Goal: Task Accomplishment & Management: Use online tool/utility

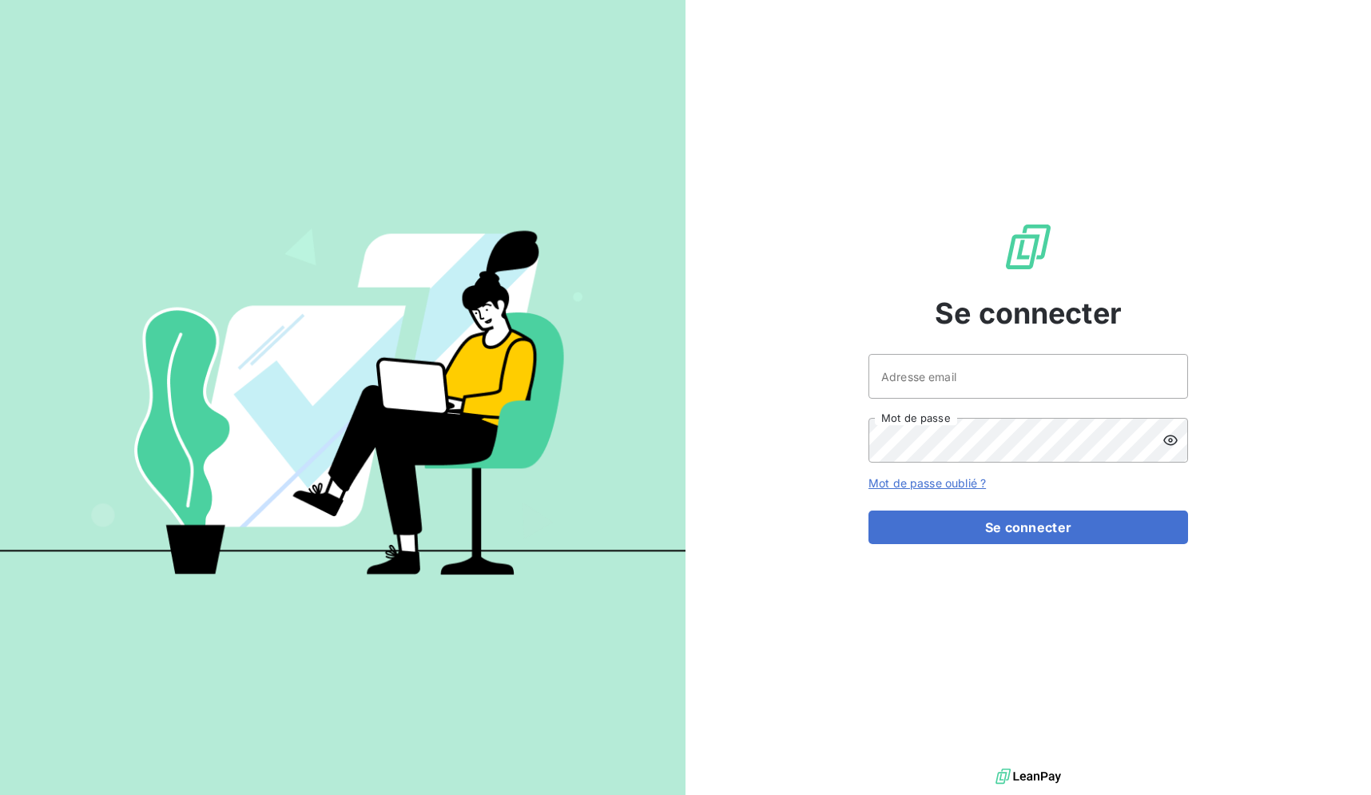
click at [1241, 483] on div "Se connecter Adresse email Mot de passe Mot de passe oublié ? Se connecter" at bounding box center [1027, 382] width 685 height 764
click at [1085, 380] on input "Adresse email" at bounding box center [1028, 376] width 320 height 45
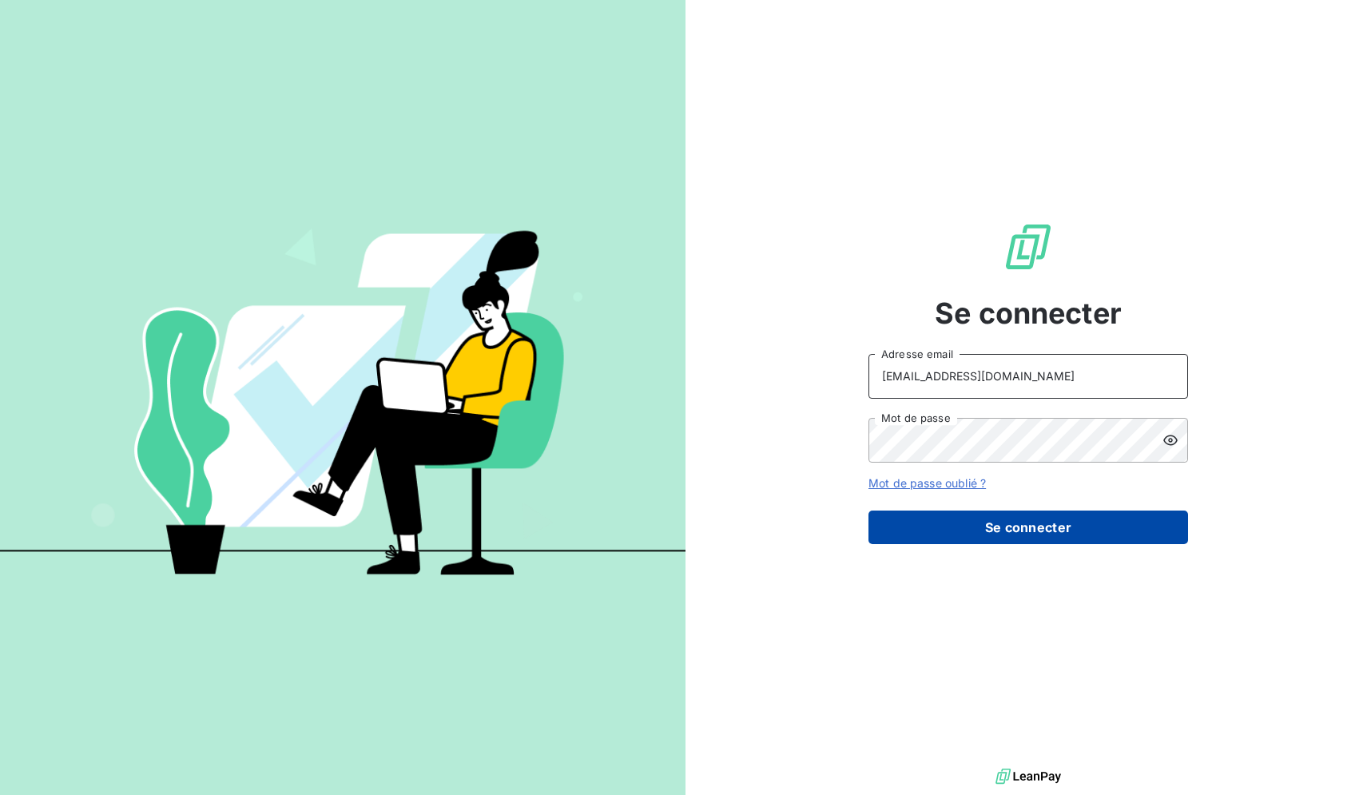
type input "[EMAIL_ADDRESS][DOMAIN_NAME]"
click at [1071, 530] on button "Se connecter" at bounding box center [1028, 527] width 320 height 34
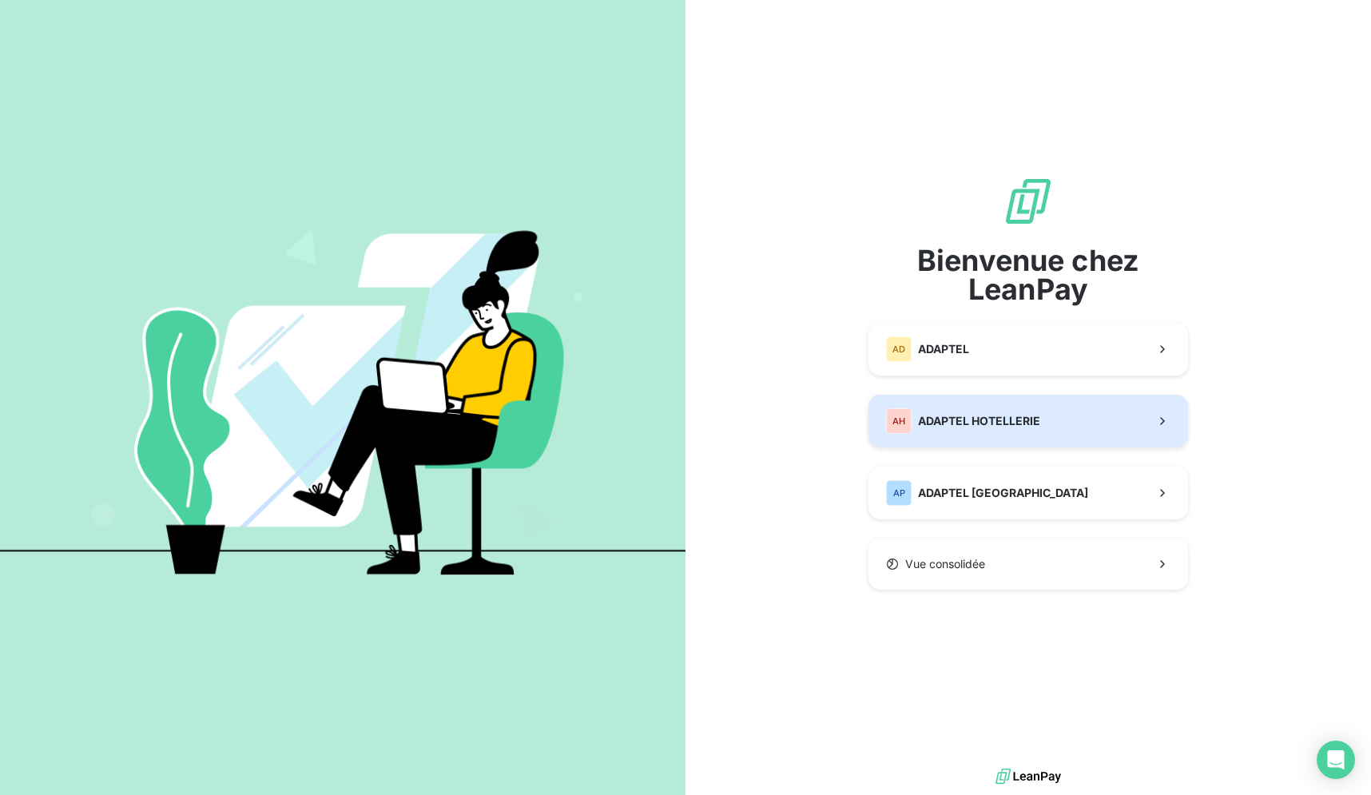
click at [1051, 428] on button "AH ADAPTEL HOTELLERIE" at bounding box center [1028, 421] width 320 height 53
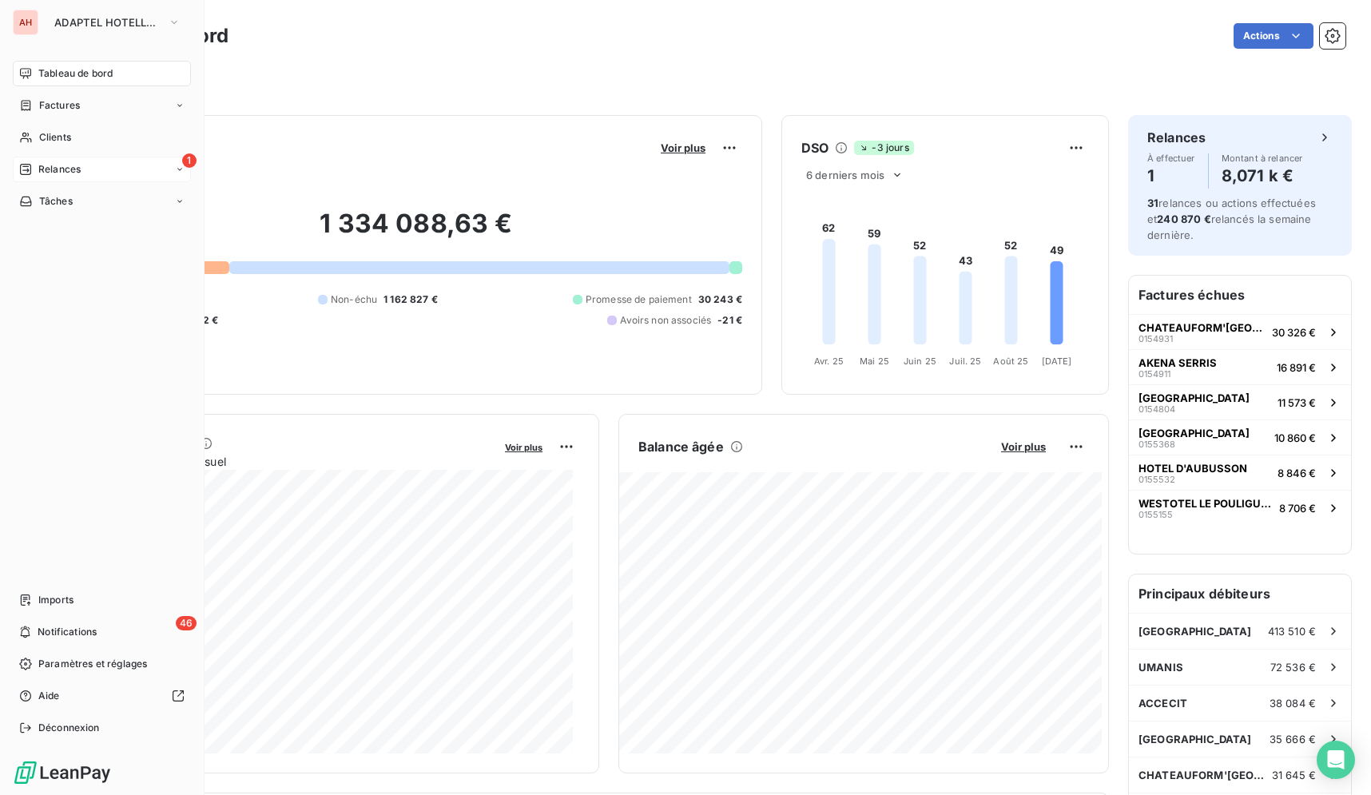
click at [52, 168] on span "Relances" at bounding box center [59, 169] width 42 height 14
click at [104, 208] on div "À effectuer" at bounding box center [111, 202] width 159 height 26
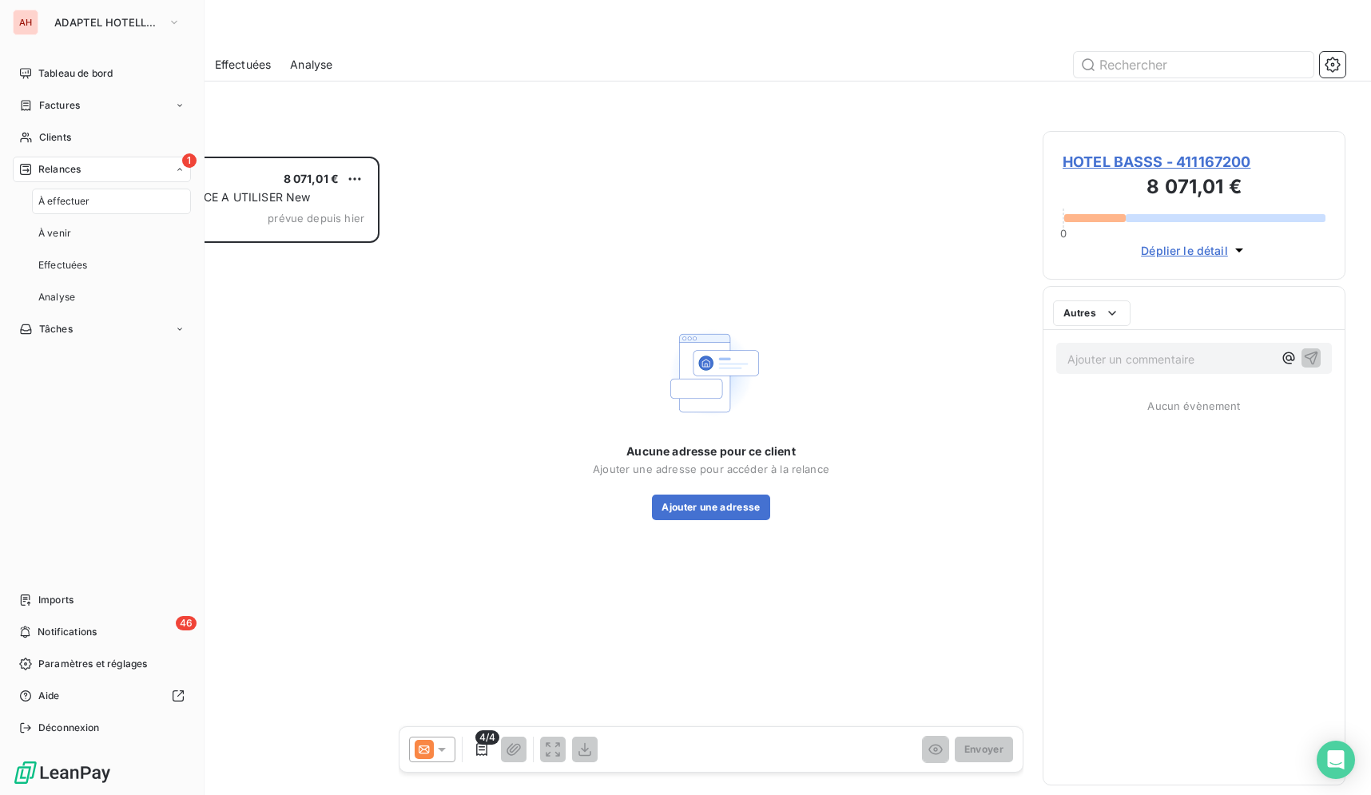
scroll to position [625, 289]
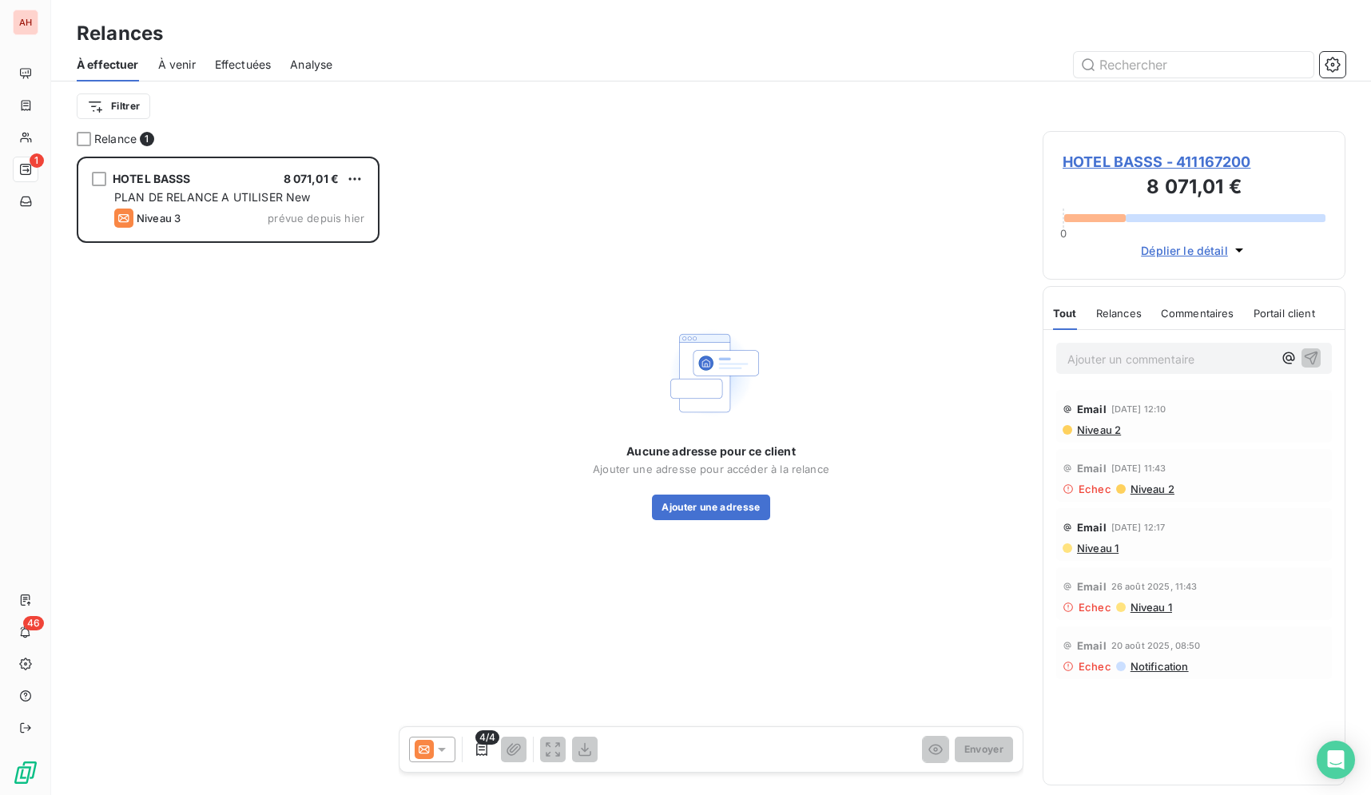
click at [141, 598] on div "HOTEL BASSS 8 071,01 € PLAN DE RELANCE A UTILISER New Niveau 3 prévue depuis [D…" at bounding box center [228, 476] width 303 height 638
click at [343, 403] on div "HOTEL BASSS 8 071,01 € PLAN DE RELANCE A UTILISER New Niveau 3 prévue depuis [D…" at bounding box center [228, 476] width 303 height 638
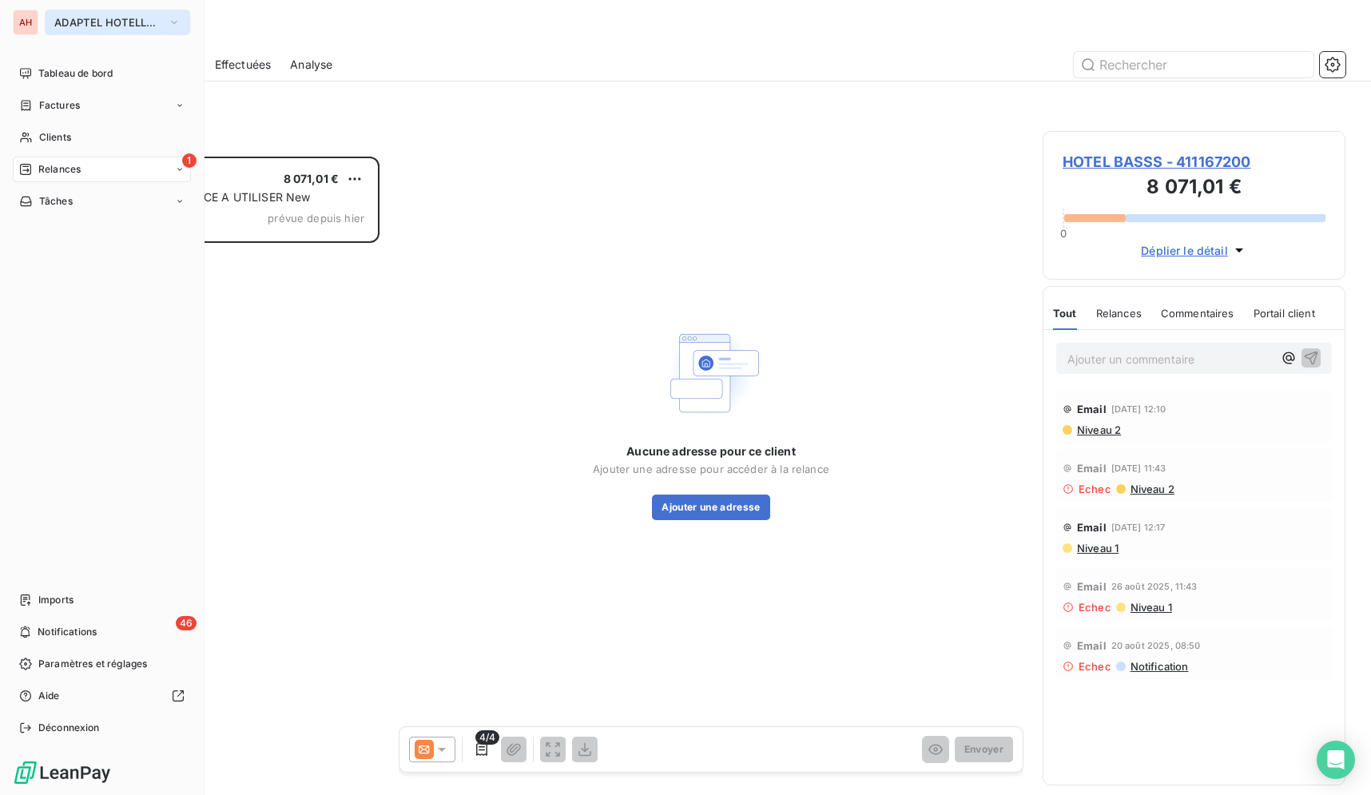
click at [69, 18] on span "ADAPTEL HOTELLERIE" at bounding box center [107, 22] width 107 height 13
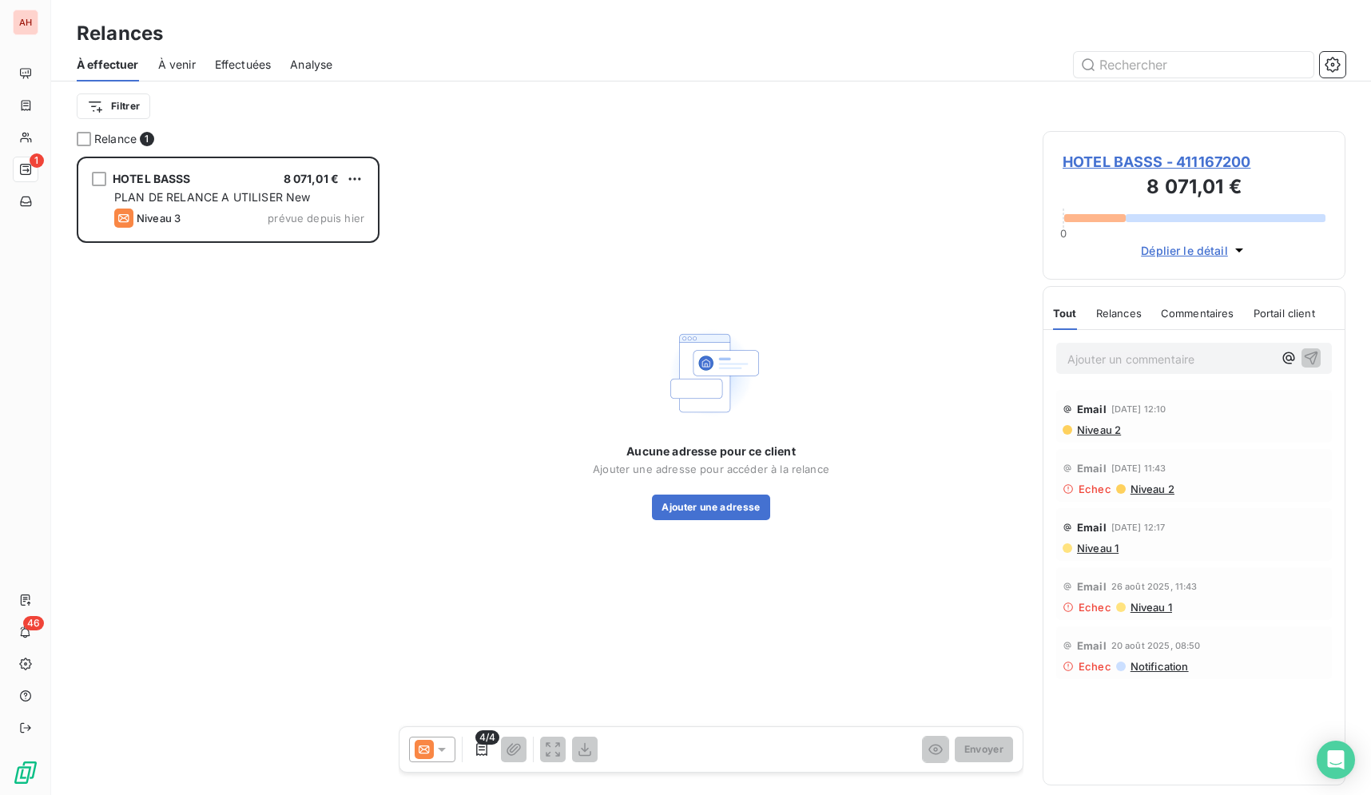
click at [350, 402] on div "HOTEL BASSS 8 071,01 € PLAN DE RELANCE A UTILISER New Niveau 3 prévue depuis [D…" at bounding box center [228, 476] width 303 height 638
click at [217, 419] on div "HOTEL BASSS 8 071,01 € PLAN DE RELANCE A UTILISER New Niveau 3 prévue depuis [D…" at bounding box center [228, 476] width 303 height 638
click at [433, 434] on div "Aucune adresse pour ce client Ajouter une adresse pour accéder à la relance Ajo…" at bounding box center [711, 420] width 625 height 579
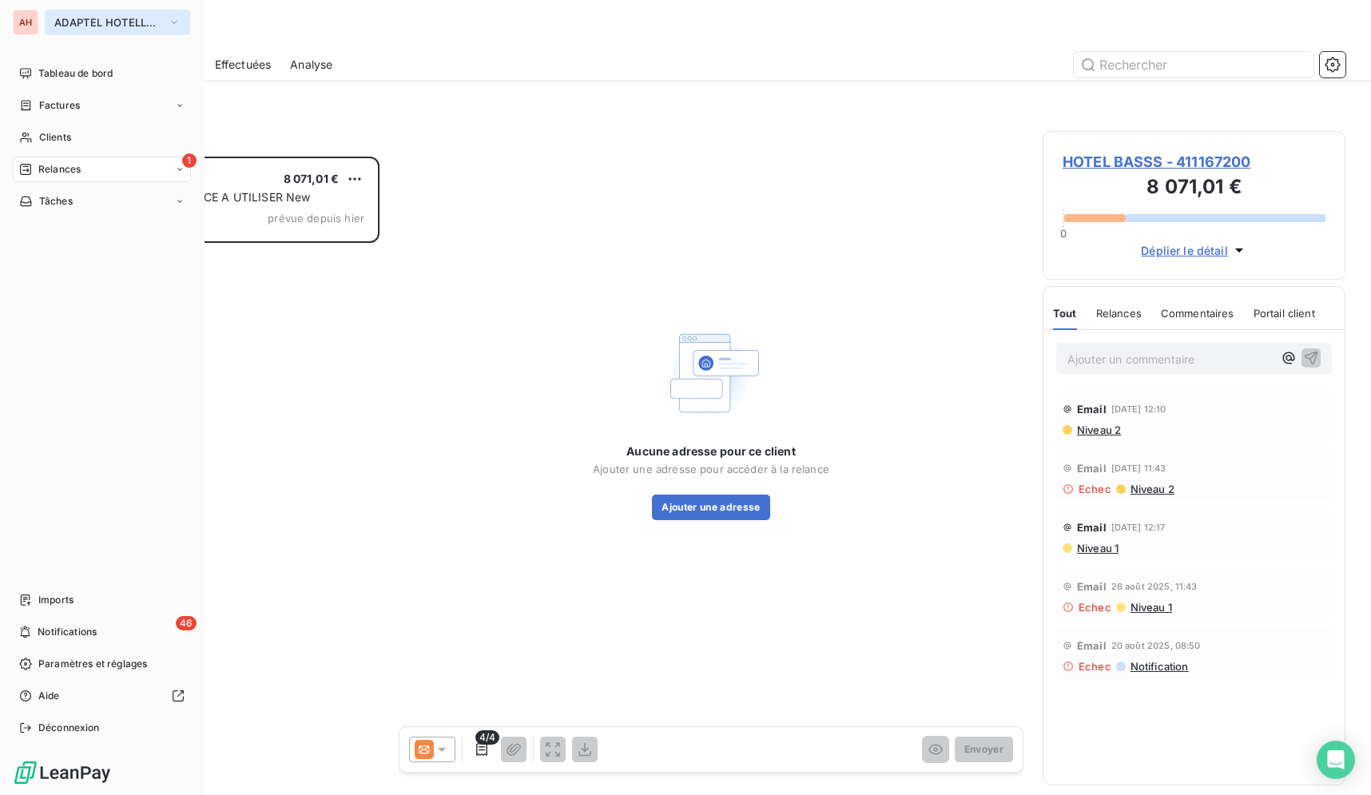
click at [51, 10] on button "ADAPTEL HOTELLERIE" at bounding box center [117, 23] width 145 height 26
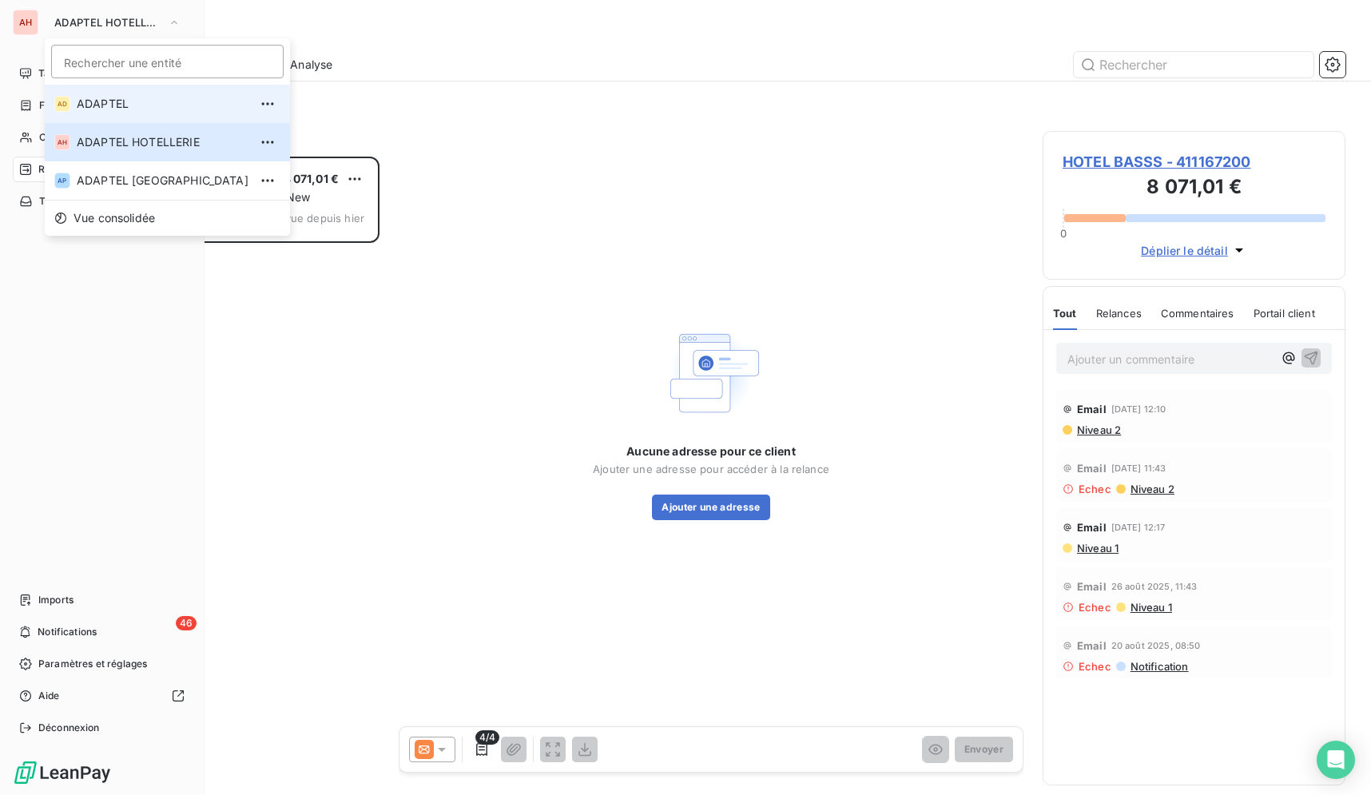
click at [88, 100] on span "ADAPTEL" at bounding box center [163, 104] width 172 height 16
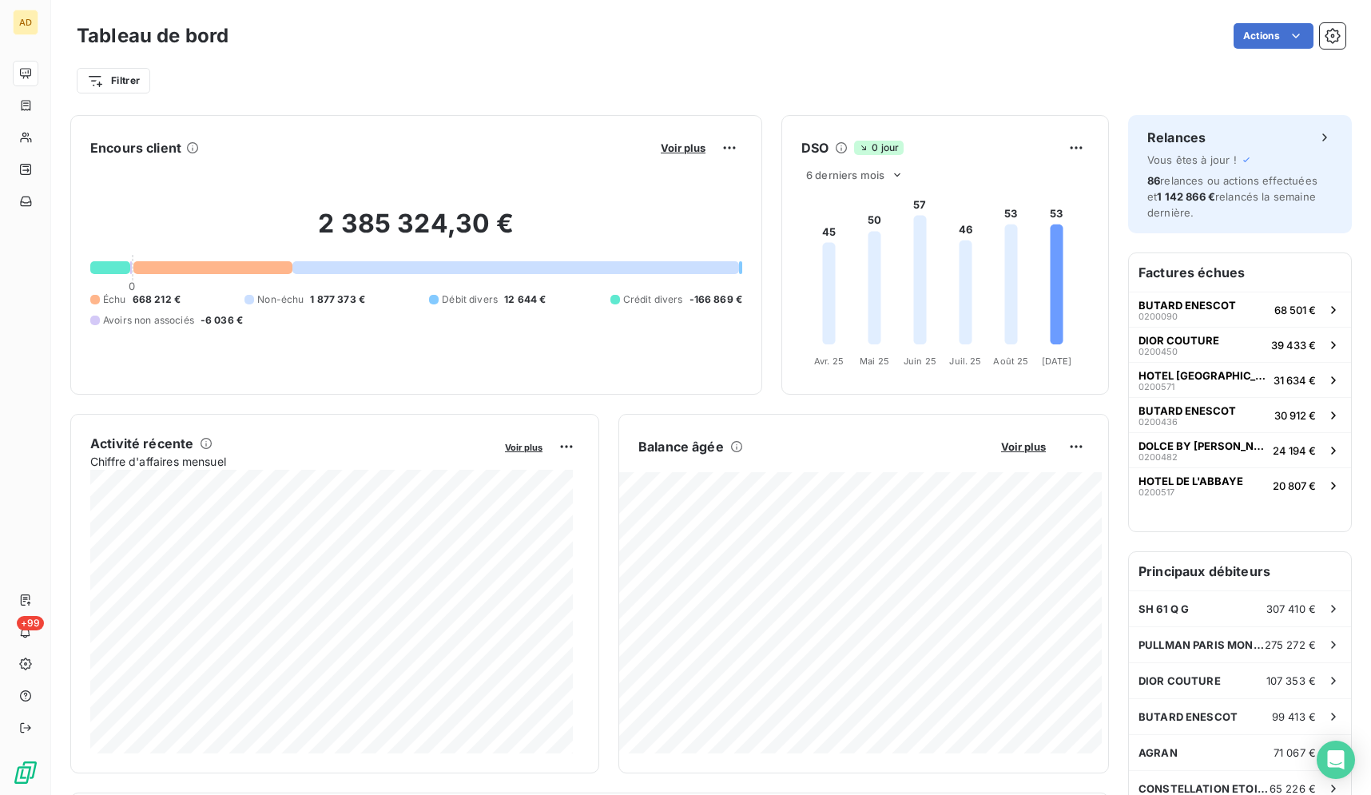
click at [538, 37] on div "Actions" at bounding box center [797, 36] width 1098 height 26
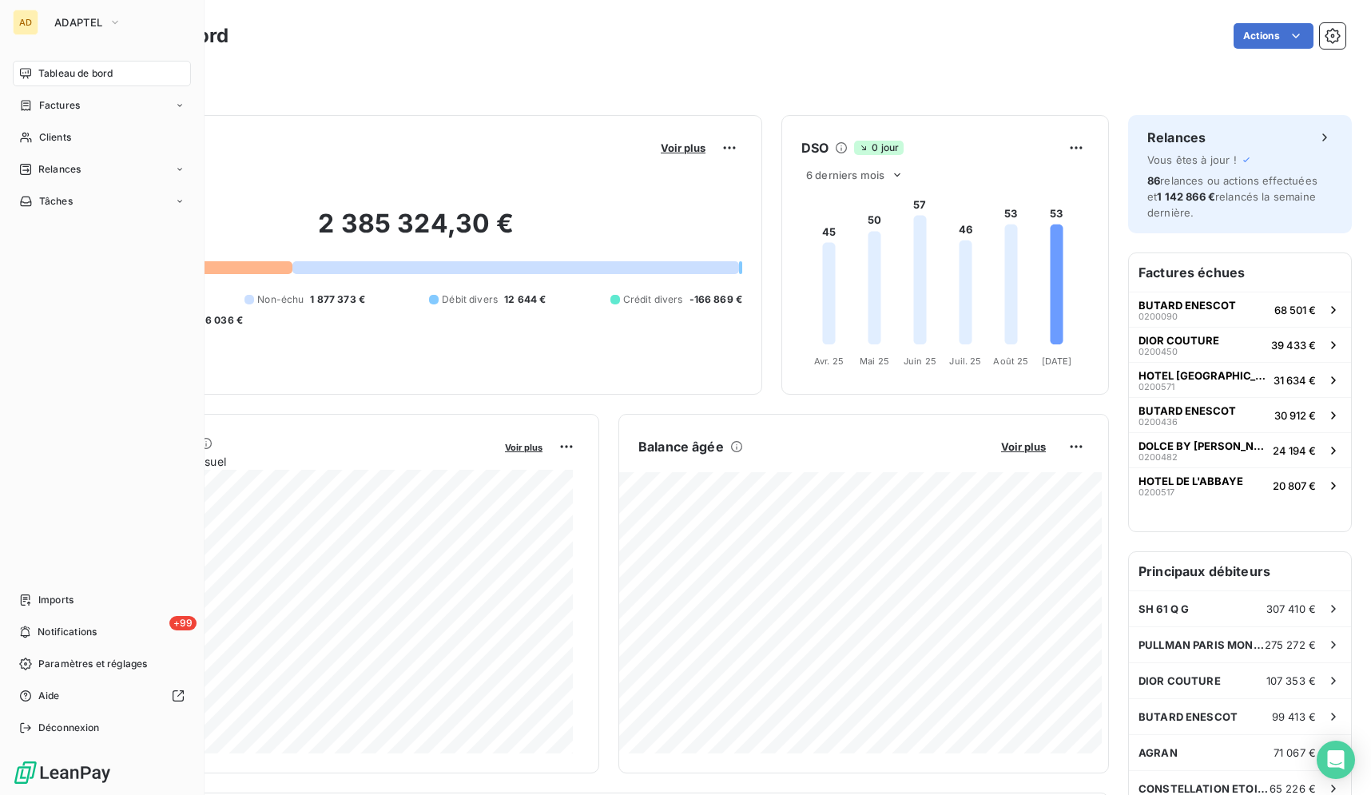
click at [79, 6] on div "AD ADAPTEL Tableau de bord Factures Clients Relances Tâches Imports +99 Notific…" at bounding box center [102, 397] width 205 height 795
click at [92, 36] on div "AD ADAPTEL Tableau de bord Factures Clients Relances Tâches Imports +99 Notific…" at bounding box center [102, 397] width 205 height 795
click at [97, 28] on span "ADAPTEL" at bounding box center [78, 22] width 48 height 13
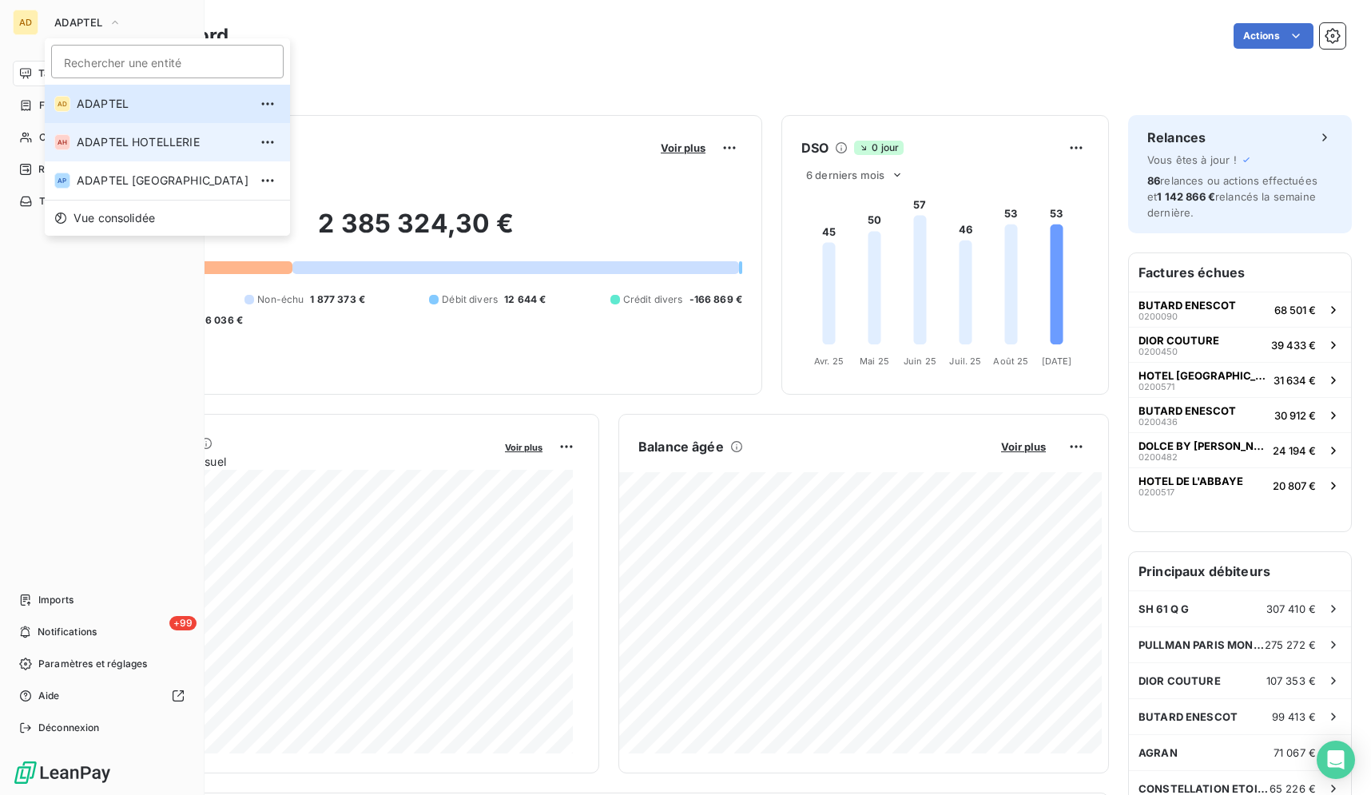
click at [111, 130] on li "AH ADAPTEL HOTELLERIE" at bounding box center [167, 142] width 245 height 38
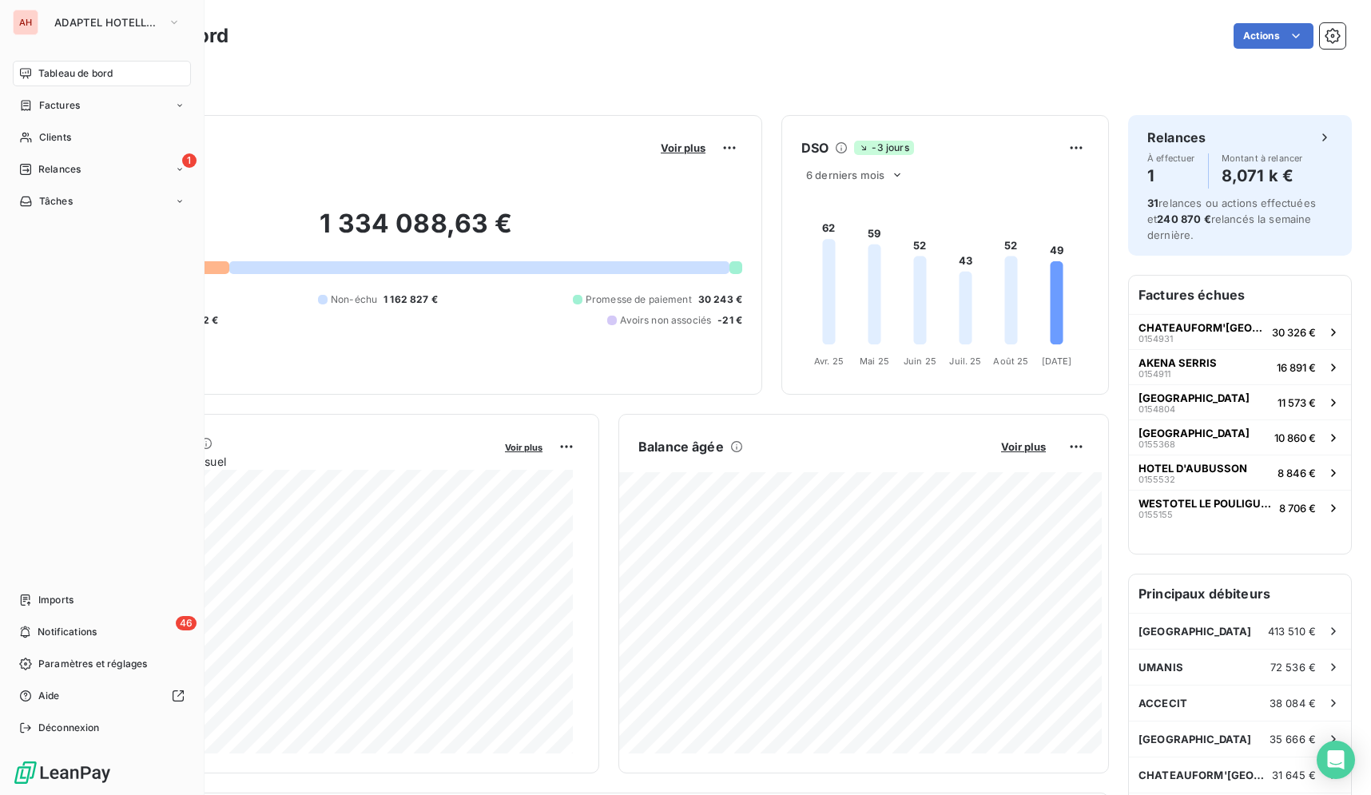
click at [488, 33] on div "Actions" at bounding box center [797, 36] width 1098 height 26
click at [136, 160] on div "1 Relances" at bounding box center [102, 170] width 178 height 26
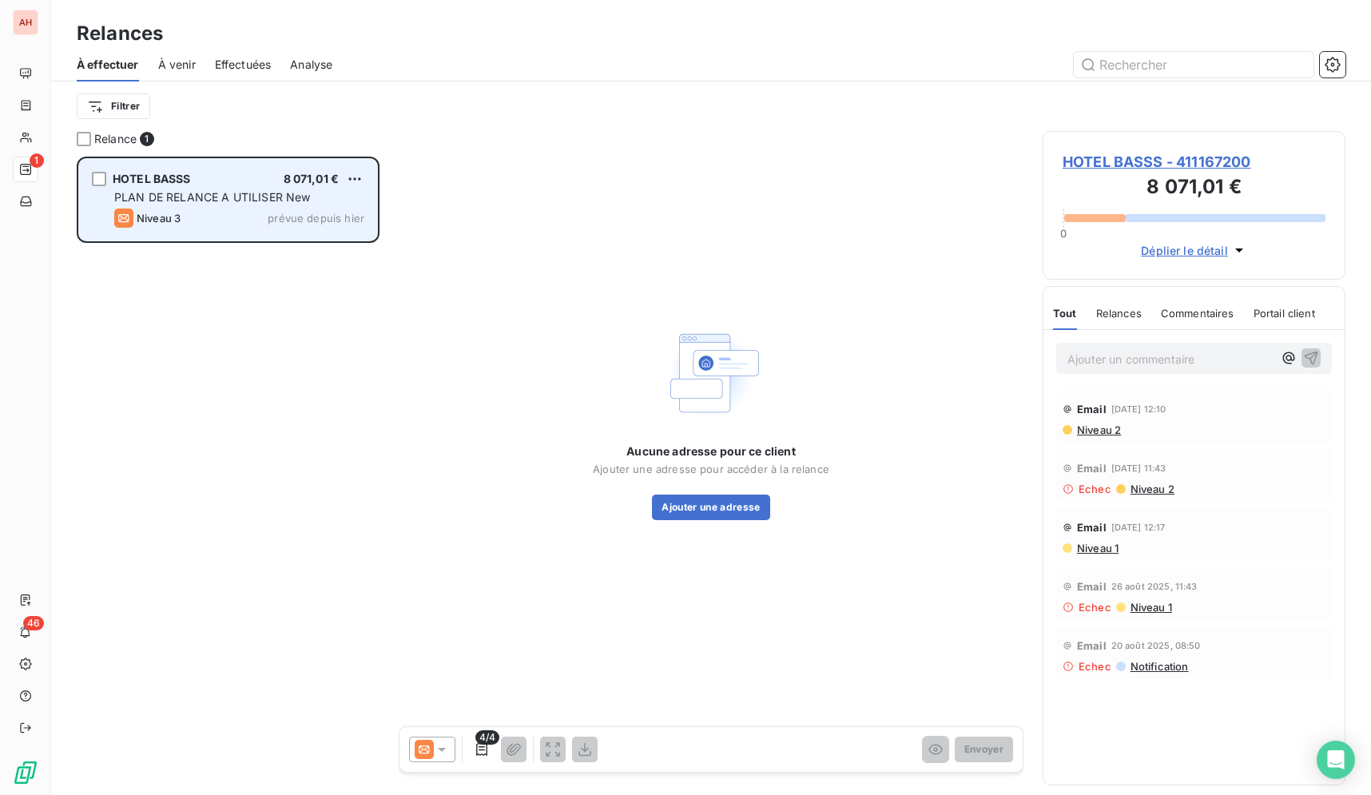
scroll to position [625, 289]
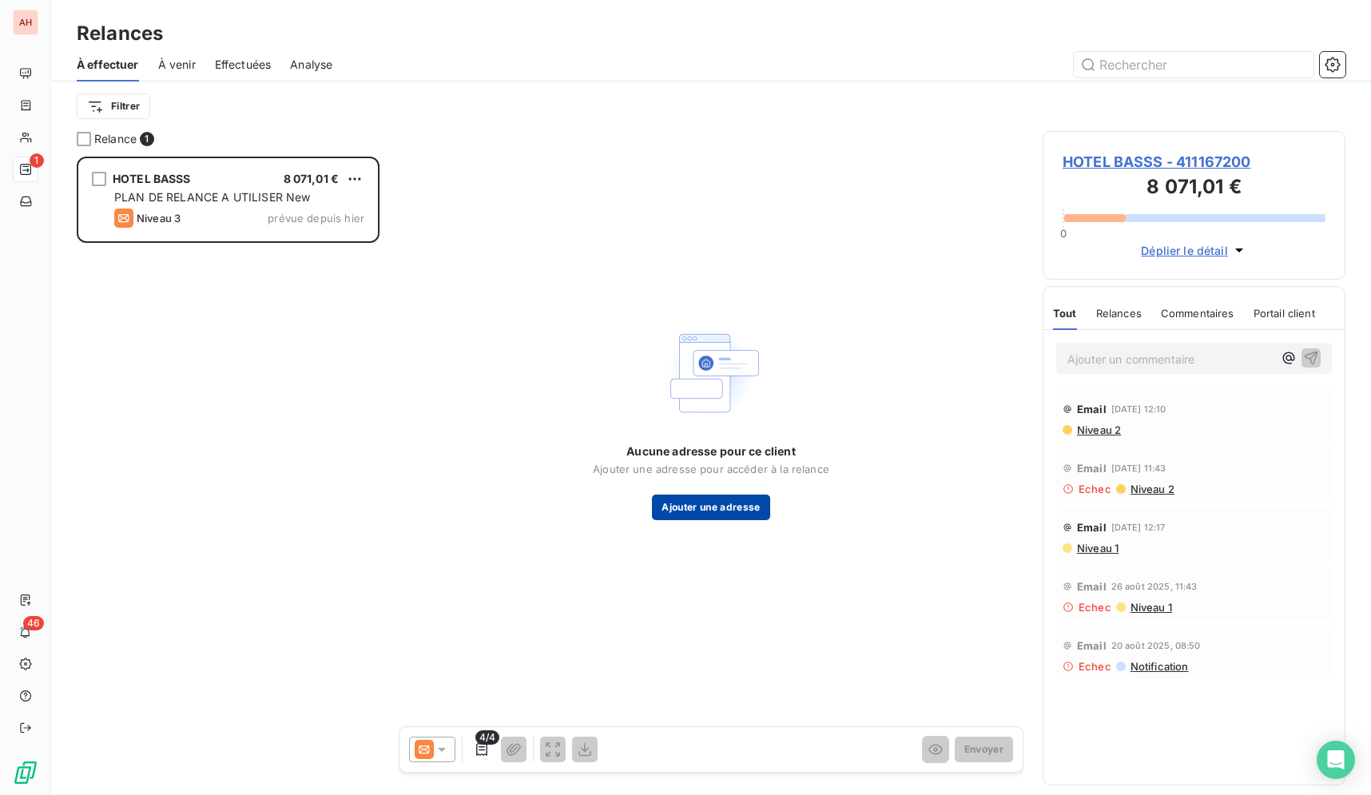
click at [739, 509] on button "Ajouter une adresse" at bounding box center [710, 507] width 117 height 26
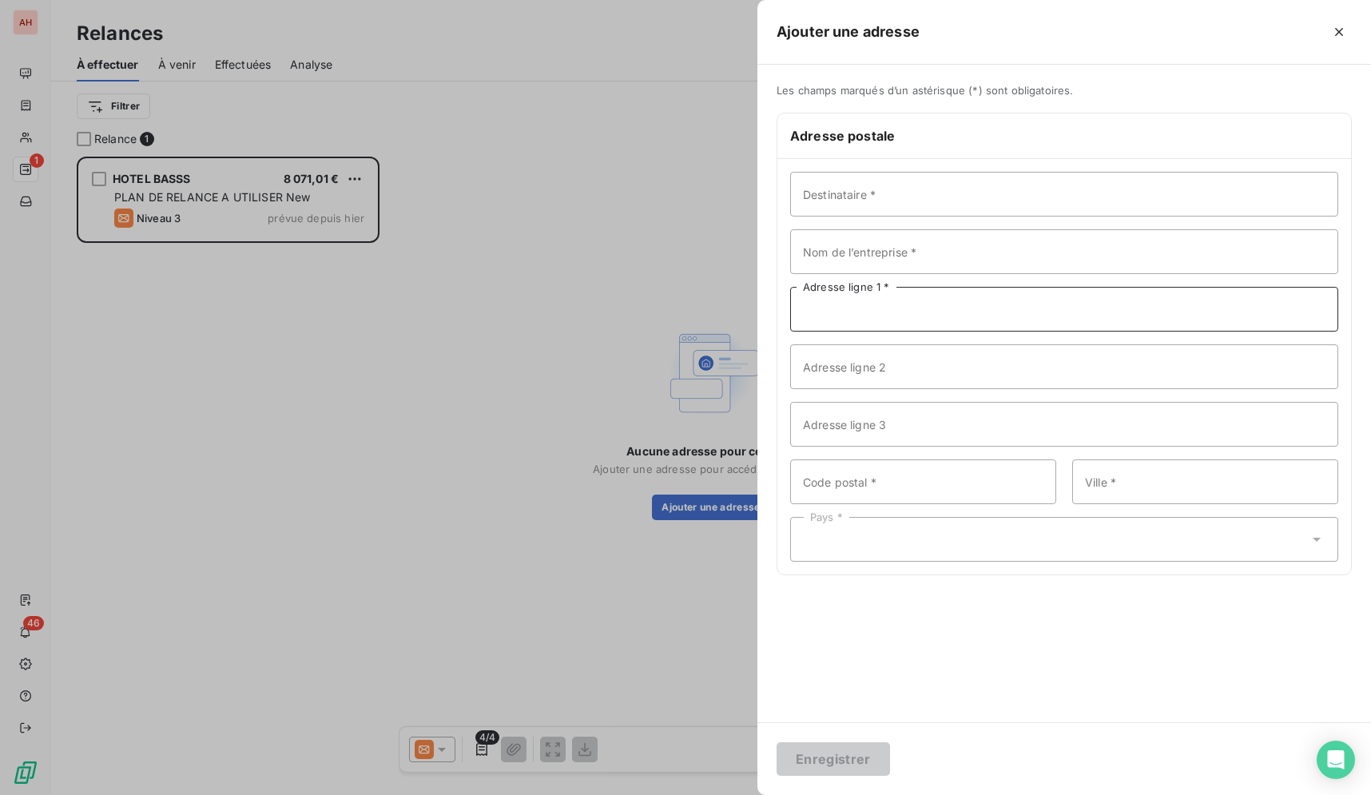
click at [894, 311] on input "Adresse ligne 1 *" at bounding box center [1064, 309] width 548 height 45
paste input "[STREET_ADDRESS]"
type input "[STREET_ADDRESS]"
click at [895, 490] on input "Code postal *" at bounding box center [923, 481] width 266 height 45
type input "75018"
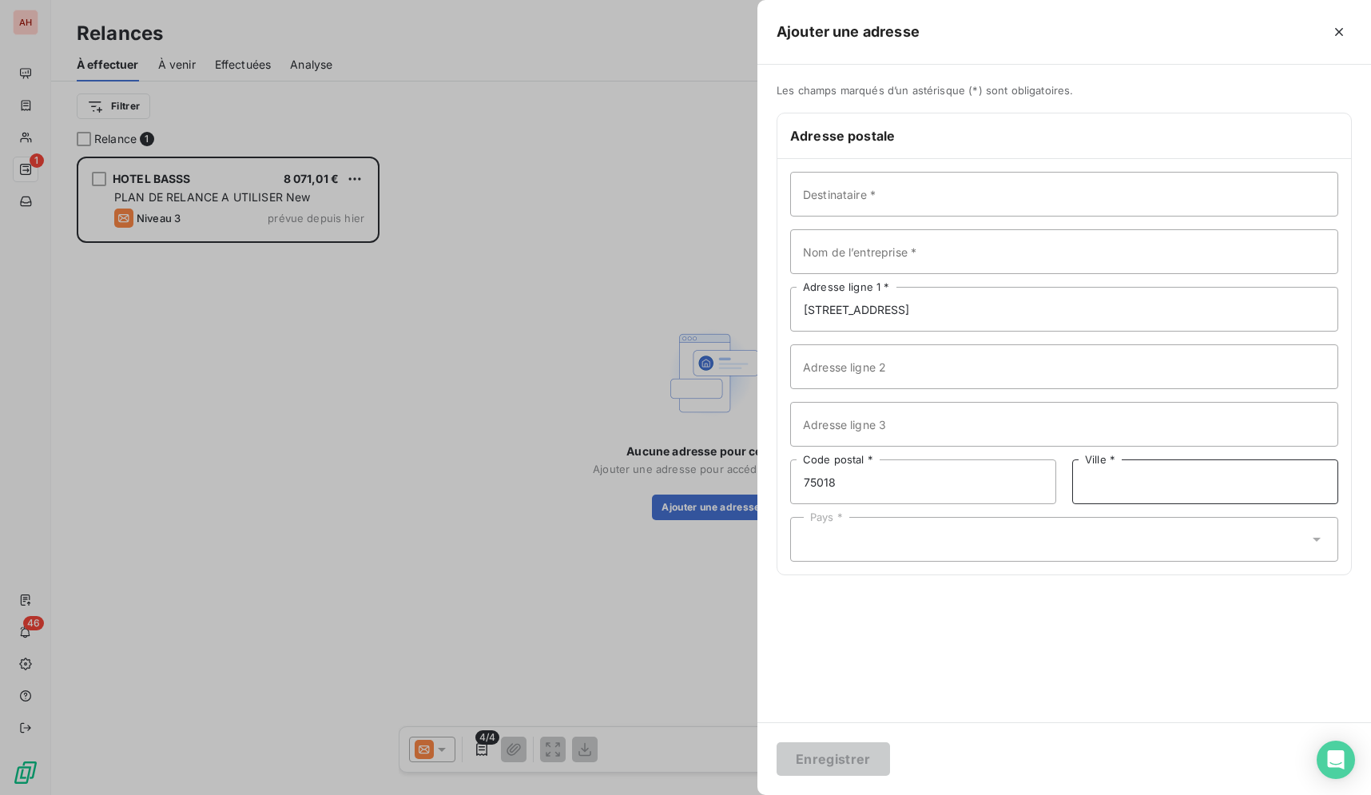
click at [1094, 479] on input "Ville *" at bounding box center [1205, 481] width 266 height 45
type input "[GEOGRAPHIC_DATA]"
click at [1092, 534] on div "Pays *" at bounding box center [1064, 539] width 548 height 45
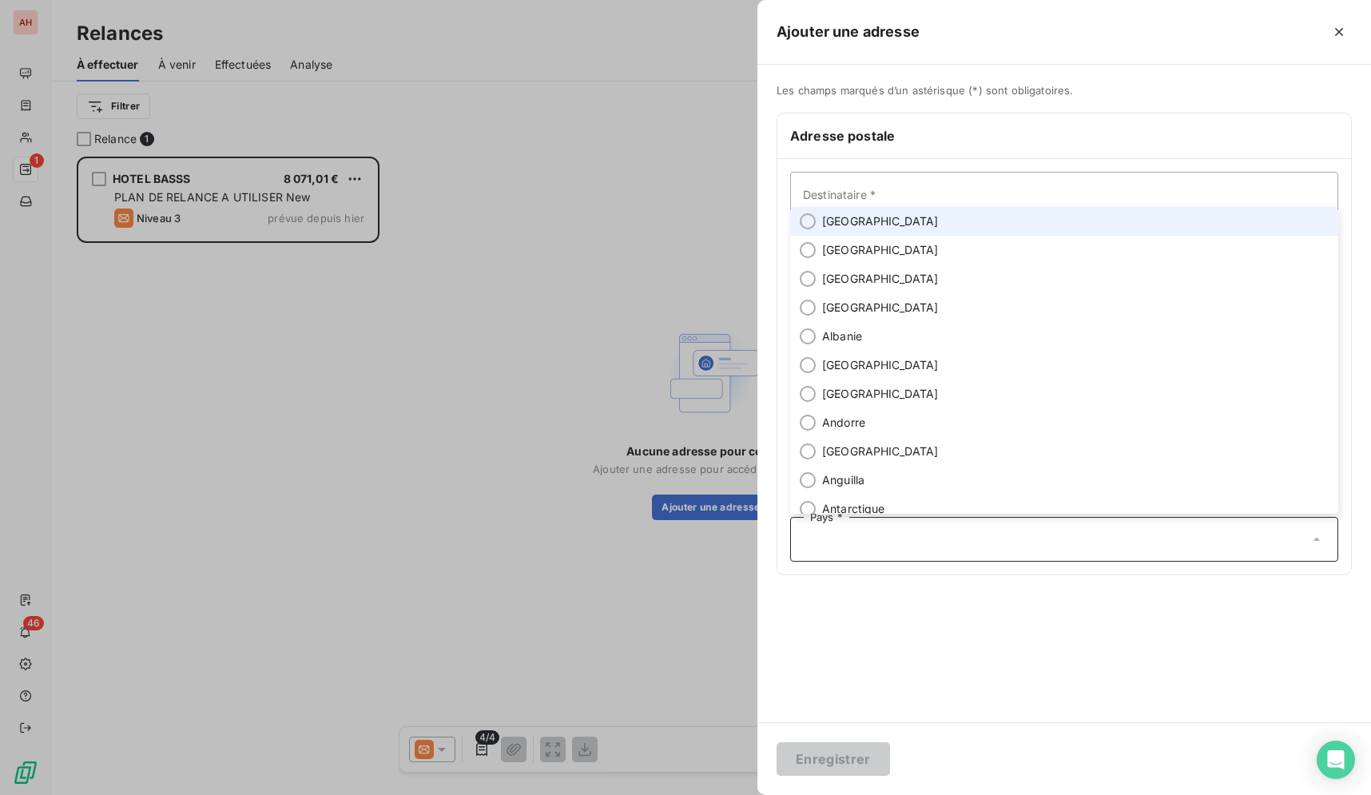
click at [872, 229] on li "[GEOGRAPHIC_DATA]" at bounding box center [1064, 221] width 548 height 29
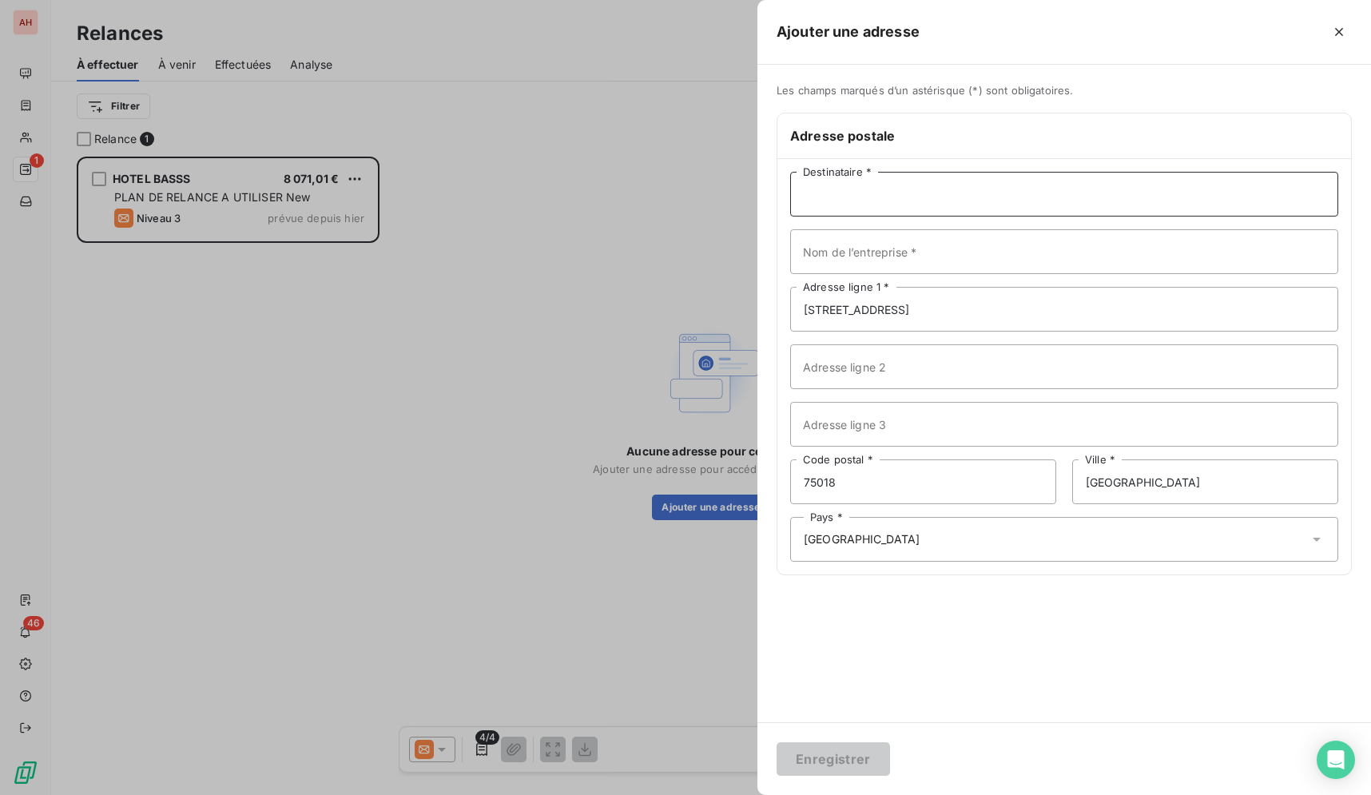
click at [882, 193] on input "Destinataire *" at bounding box center [1064, 194] width 548 height 45
type input "HOTEL BASS"
click at [806, 747] on button "Enregistrer" at bounding box center [832, 759] width 113 height 34
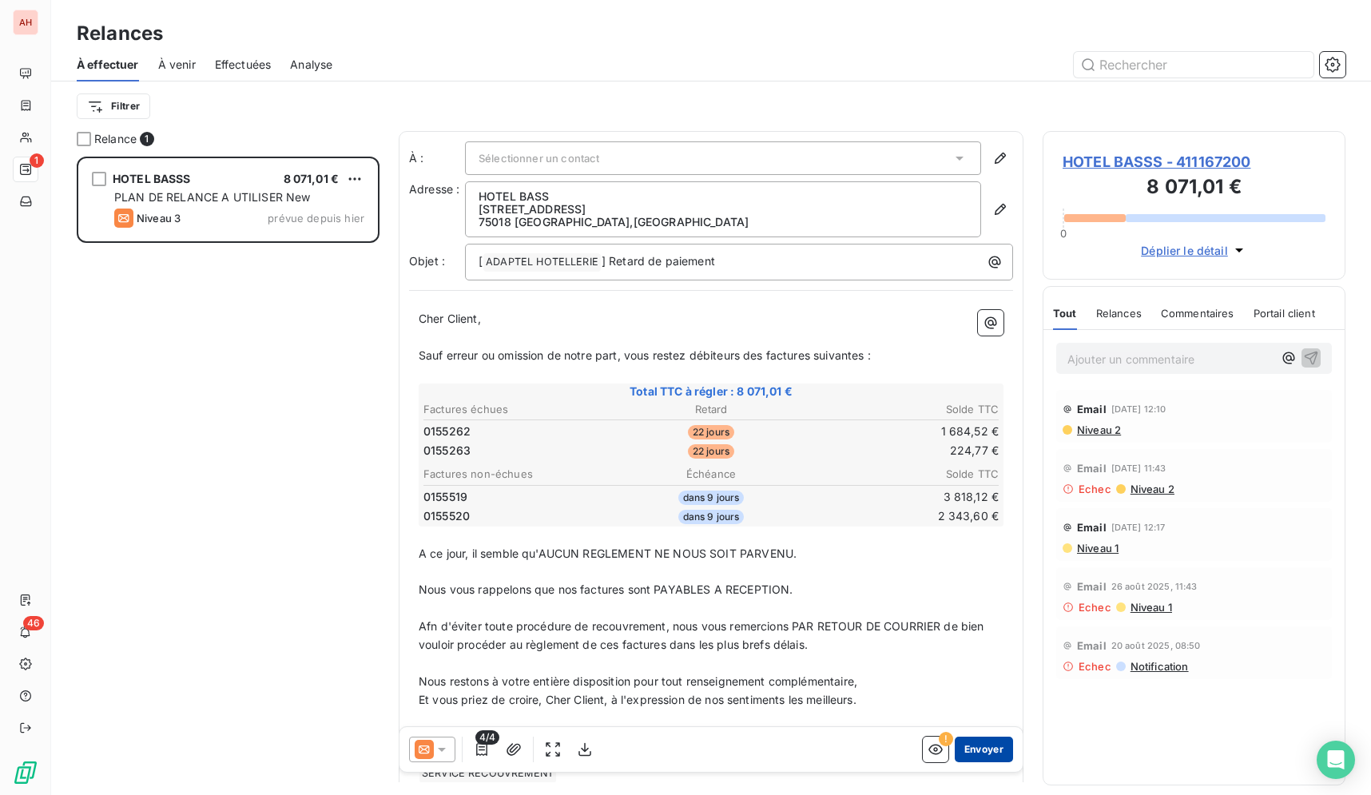
click at [955, 753] on button "Envoyer" at bounding box center [984, 750] width 58 height 26
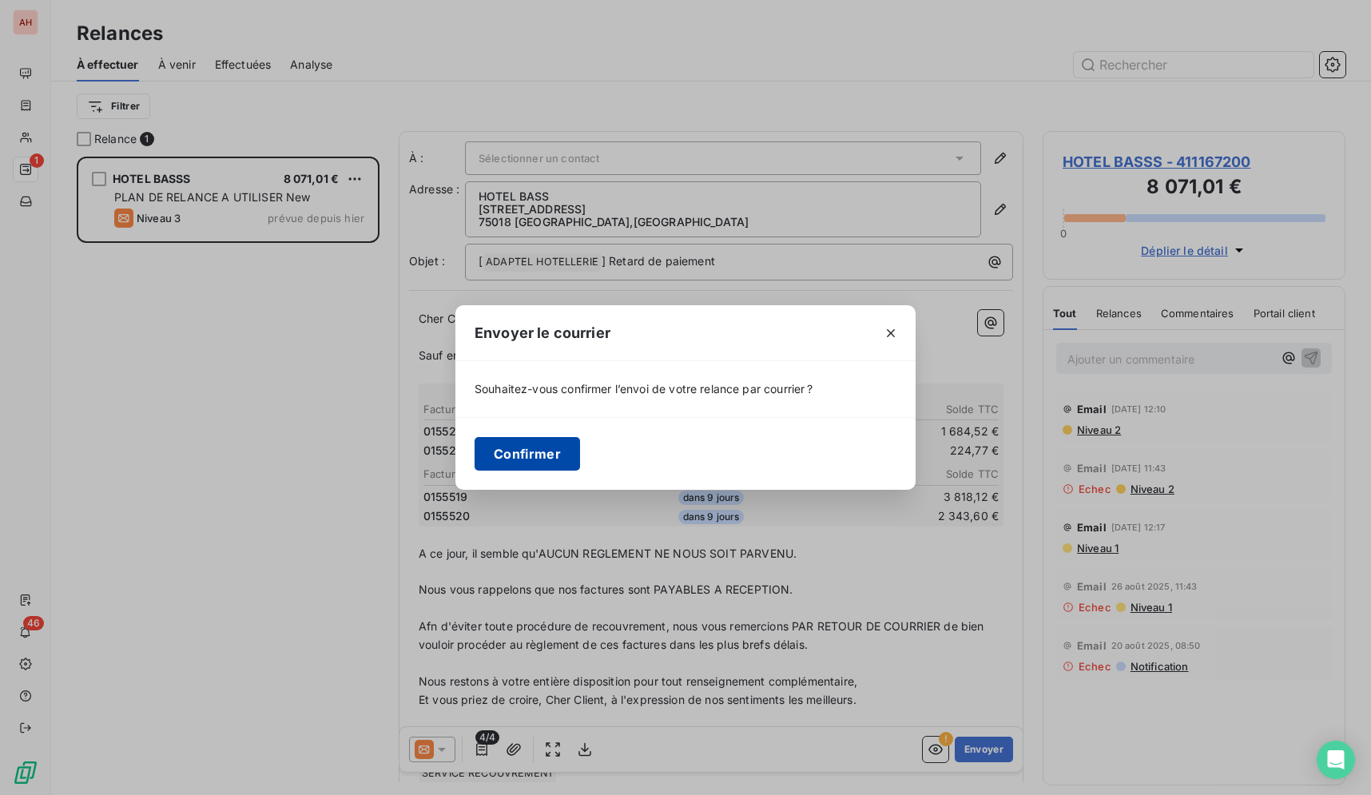
click at [518, 447] on button "Confirmer" at bounding box center [527, 454] width 105 height 34
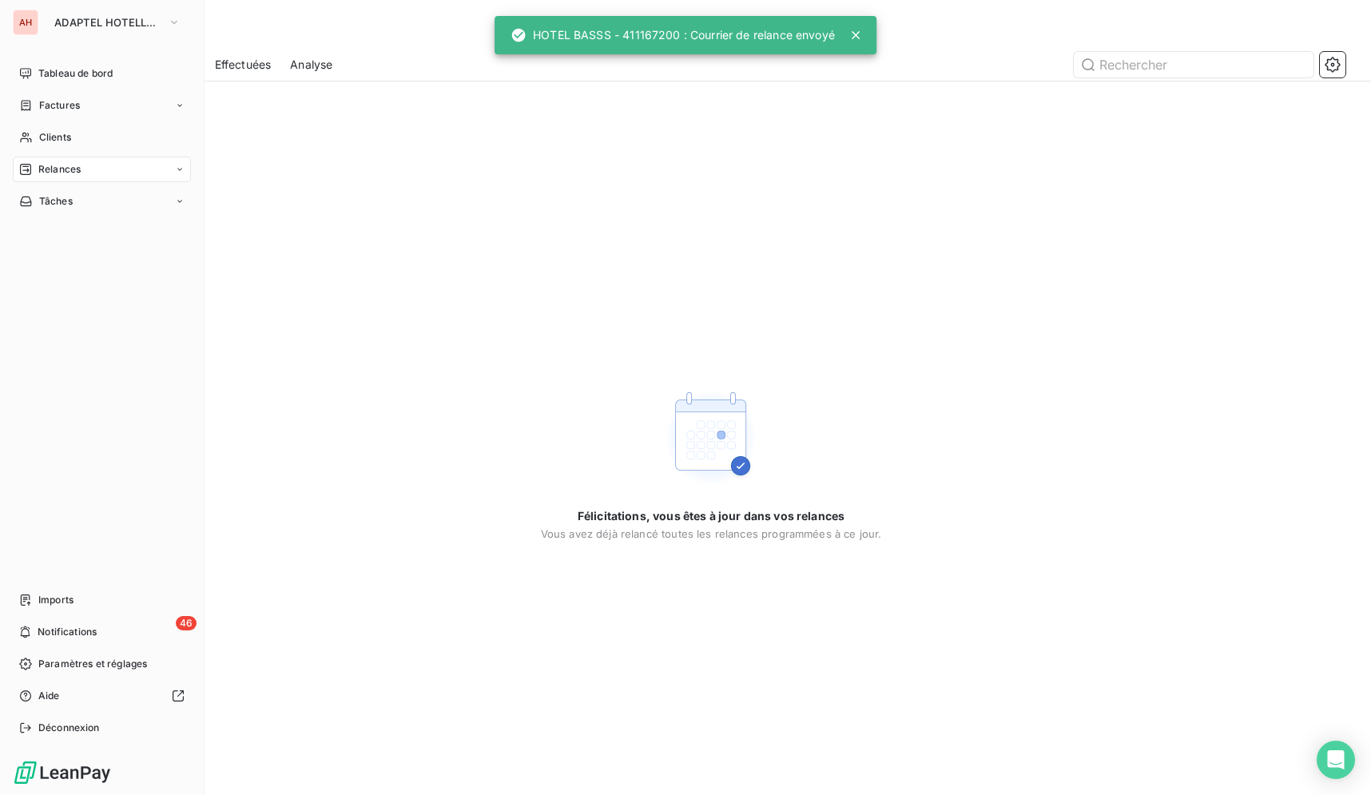
click at [30, 28] on div "AH" at bounding box center [26, 23] width 26 height 26
click at [57, 28] on span "ADAPTEL HOTELLERIE" at bounding box center [107, 22] width 107 height 13
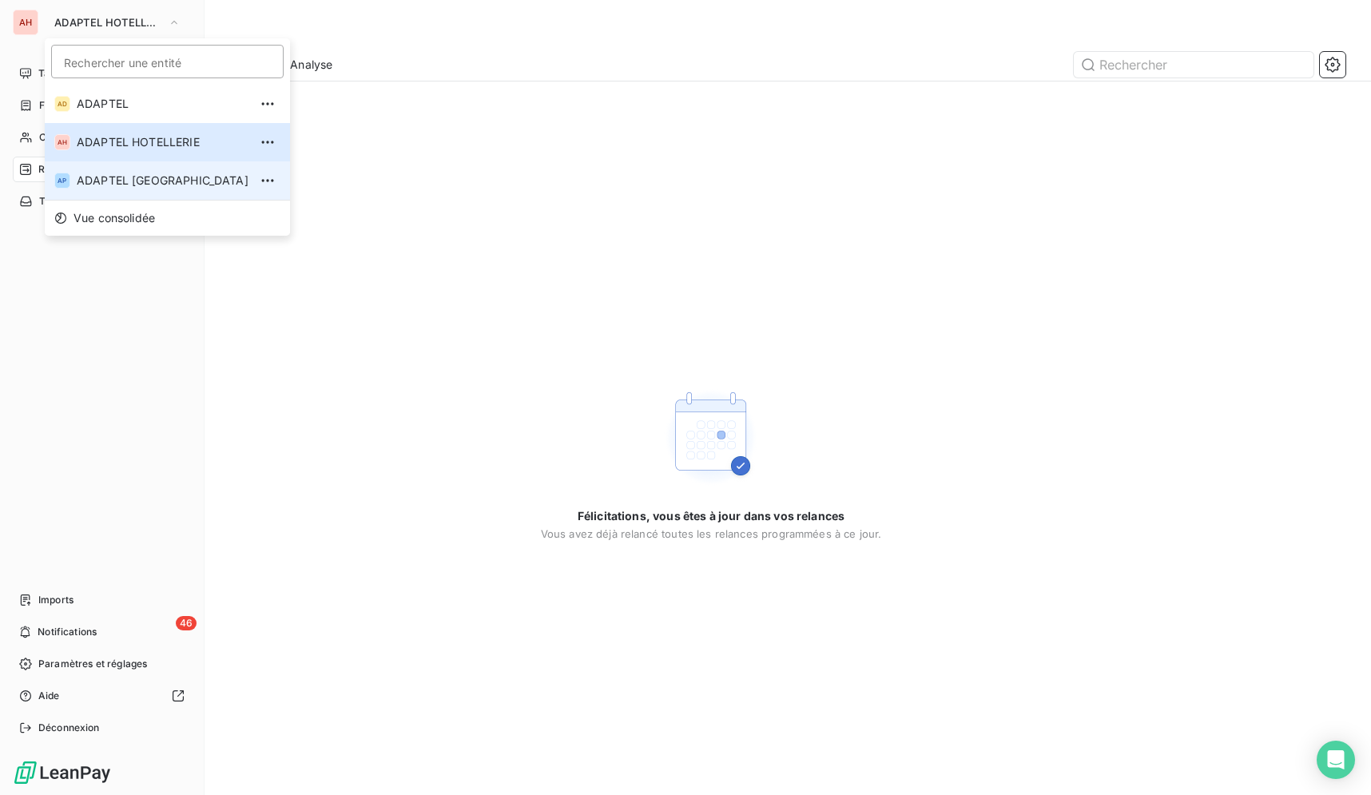
click at [125, 187] on span "ADAPTEL [GEOGRAPHIC_DATA]" at bounding box center [163, 181] width 172 height 16
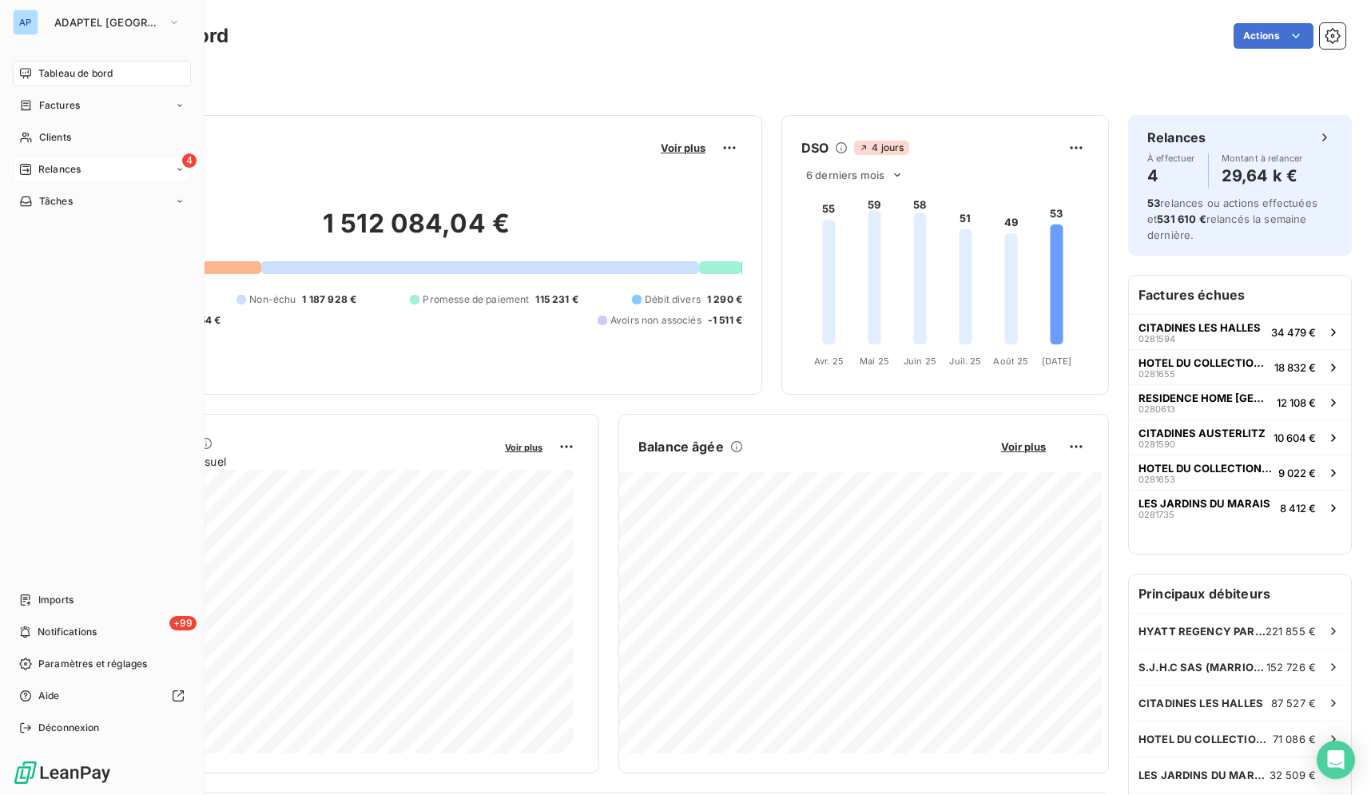
click at [36, 169] on div "Relances" at bounding box center [50, 169] width 62 height 14
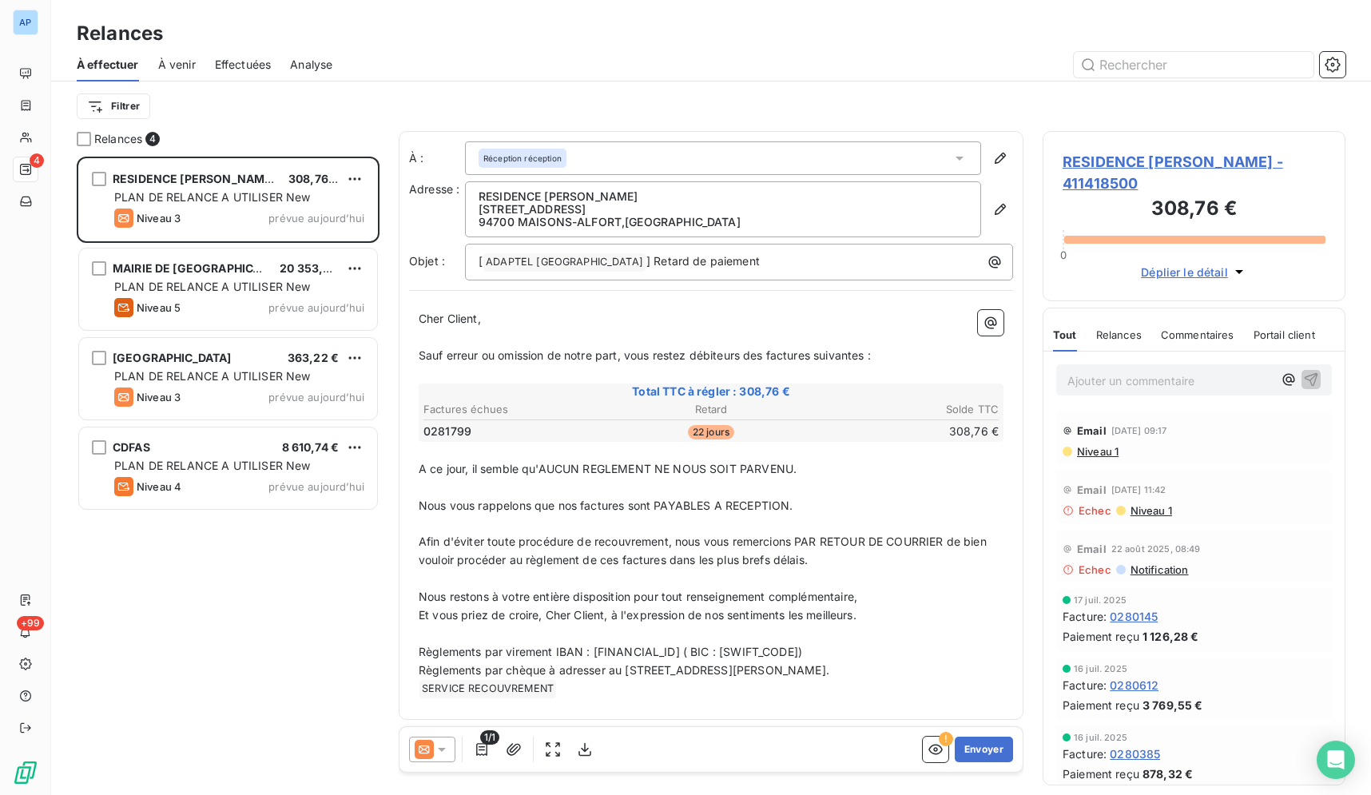
scroll to position [625, 289]
click at [85, 144] on div at bounding box center [84, 139] width 14 height 14
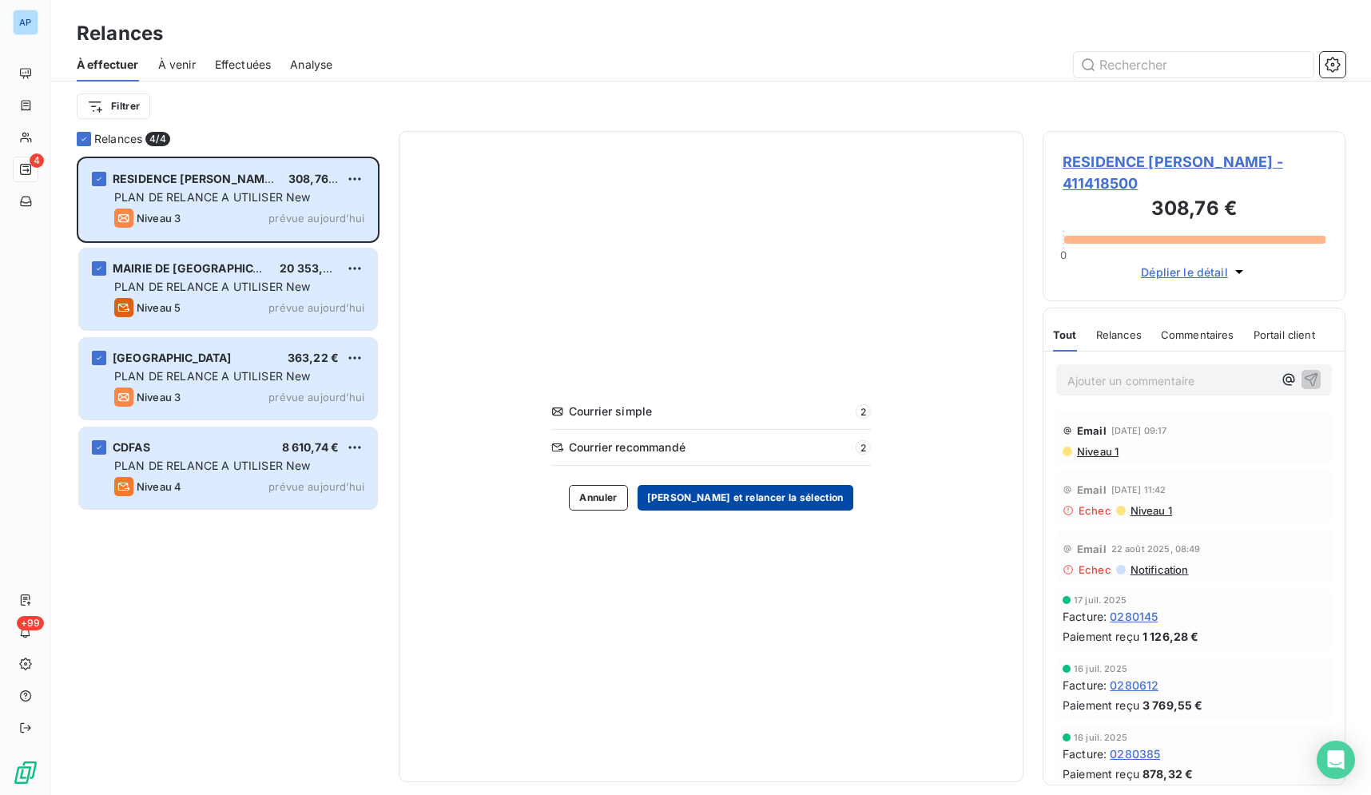
click at [725, 493] on button "[PERSON_NAME] et relancer la sélection" at bounding box center [745, 498] width 216 height 26
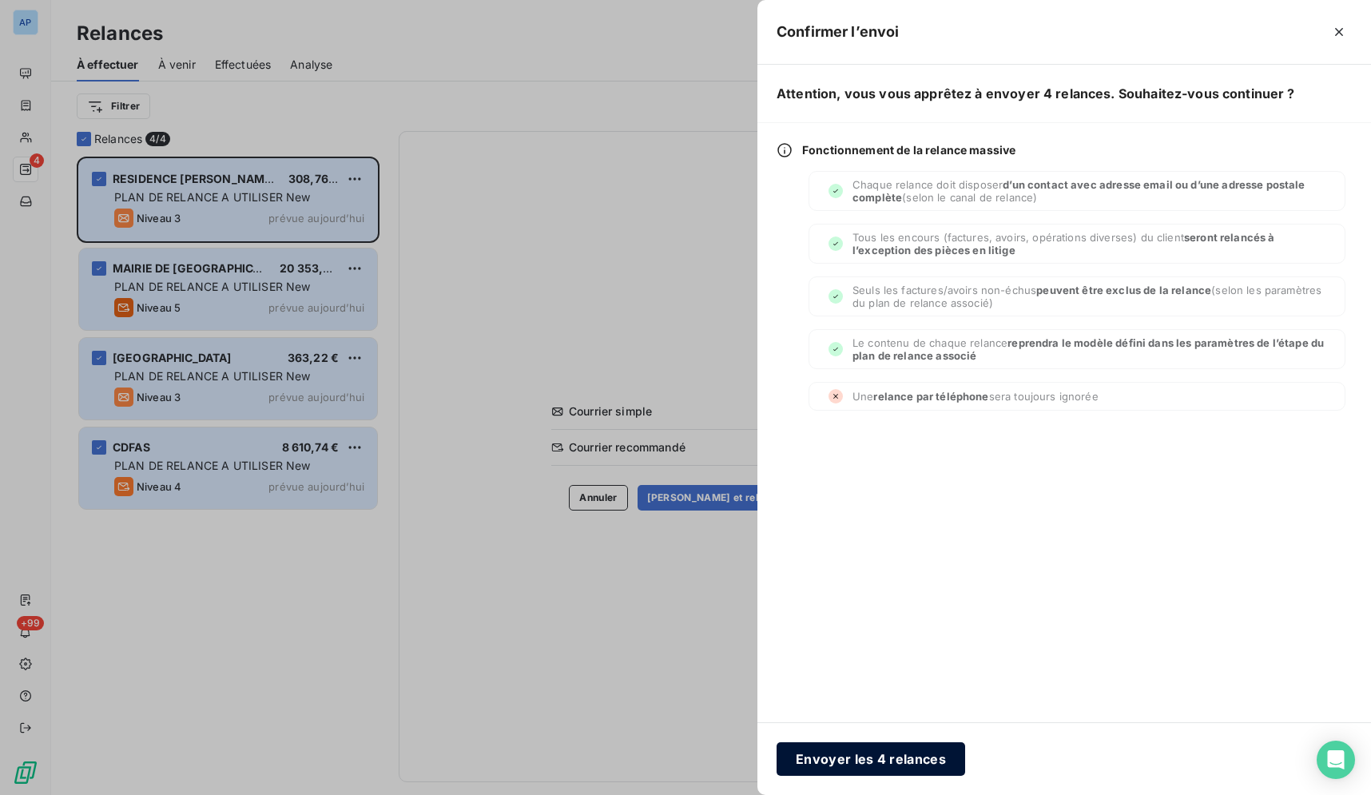
click at [837, 764] on button "Envoyer les 4 relances" at bounding box center [870, 759] width 189 height 34
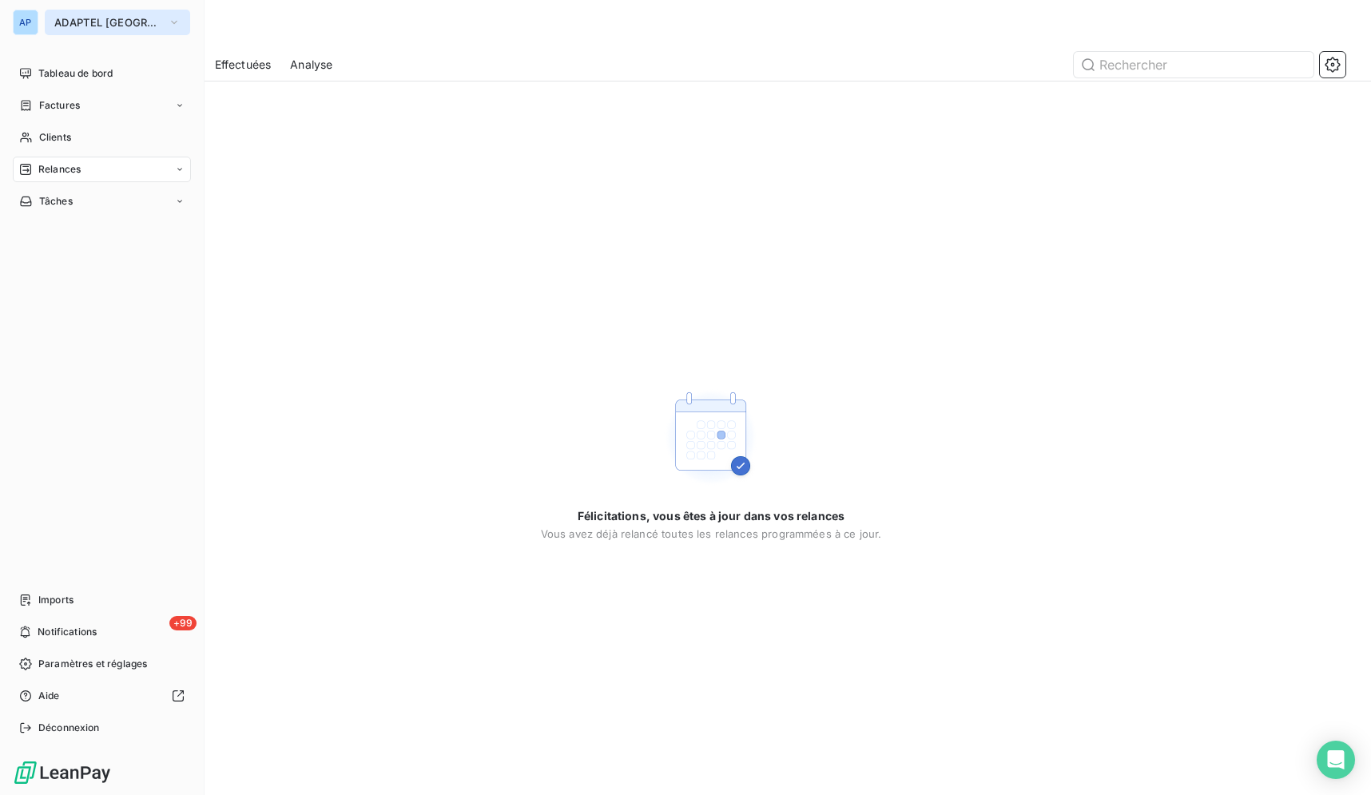
click at [57, 21] on span "ADAPTEL [GEOGRAPHIC_DATA]" at bounding box center [107, 22] width 107 height 13
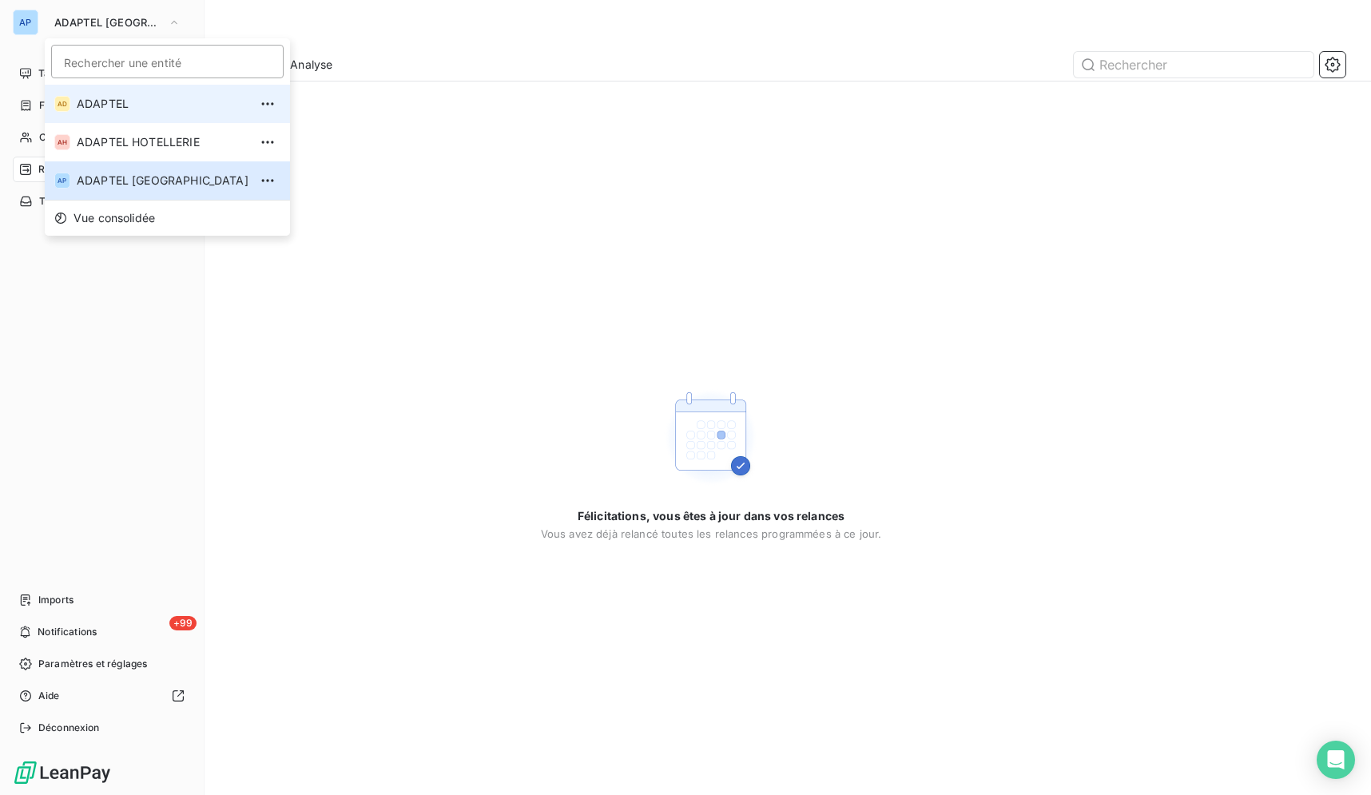
click at [109, 105] on span "ADAPTEL" at bounding box center [163, 104] width 172 height 16
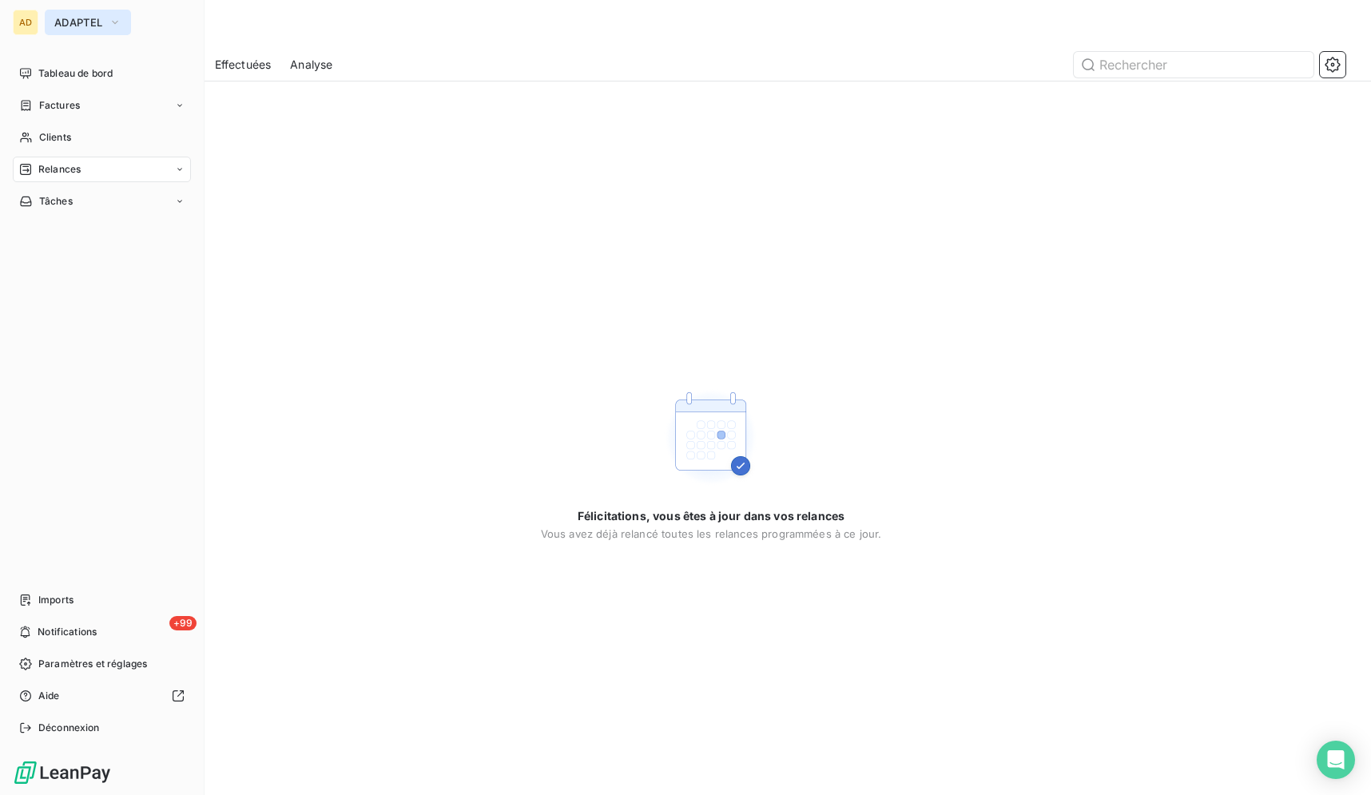
click at [66, 17] on span "ADAPTEL" at bounding box center [78, 22] width 48 height 13
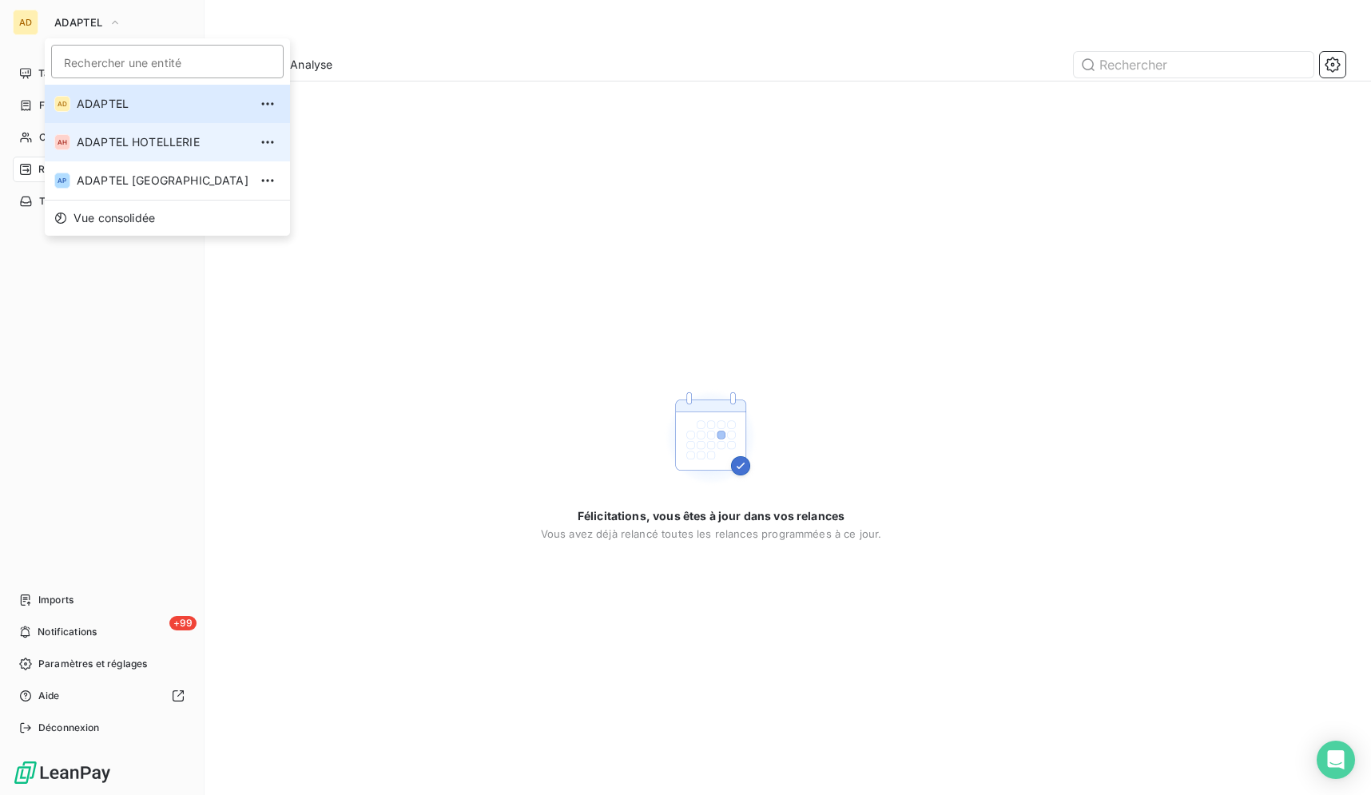
click at [96, 140] on span "ADAPTEL HOTELLERIE" at bounding box center [163, 142] width 172 height 16
